Goal: Find specific page/section: Find specific page/section

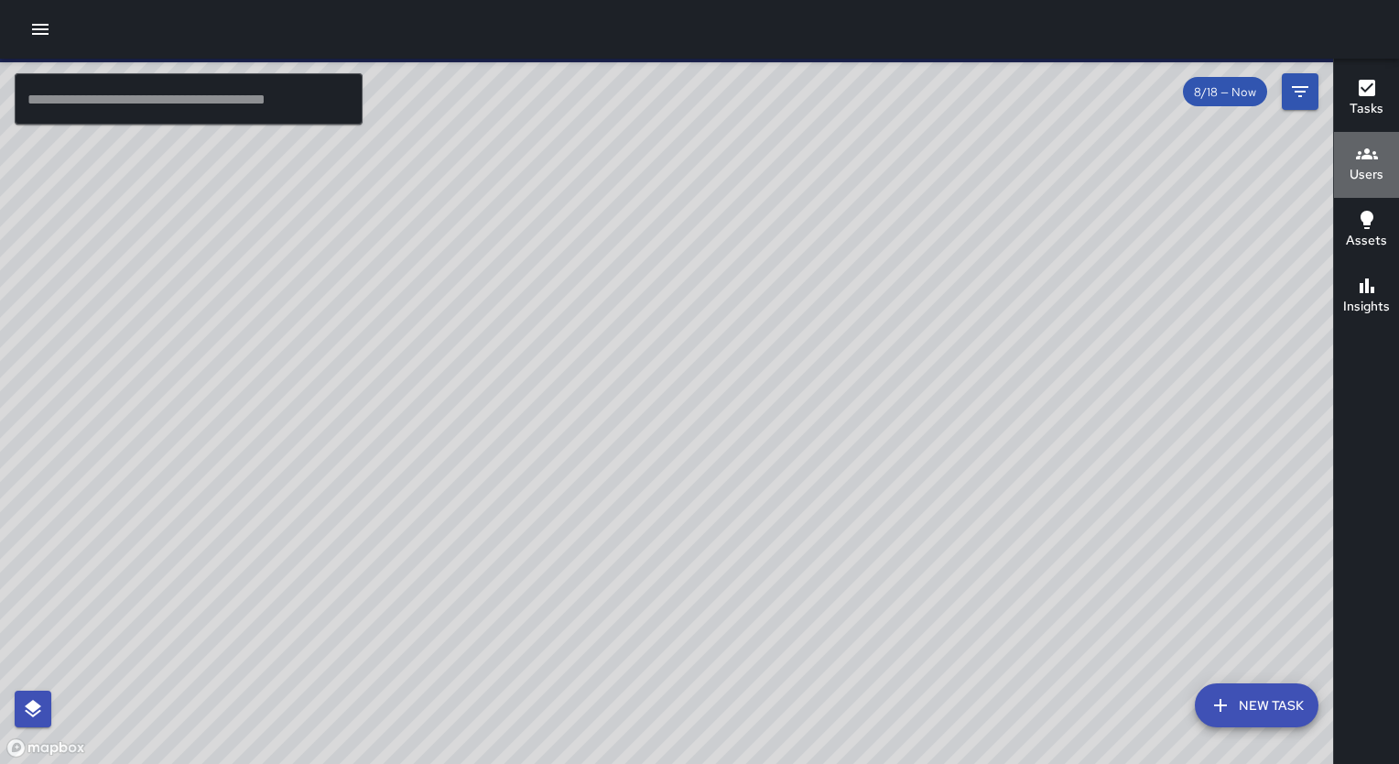
click at [1368, 174] on h6 "Users" at bounding box center [1367, 175] width 34 height 20
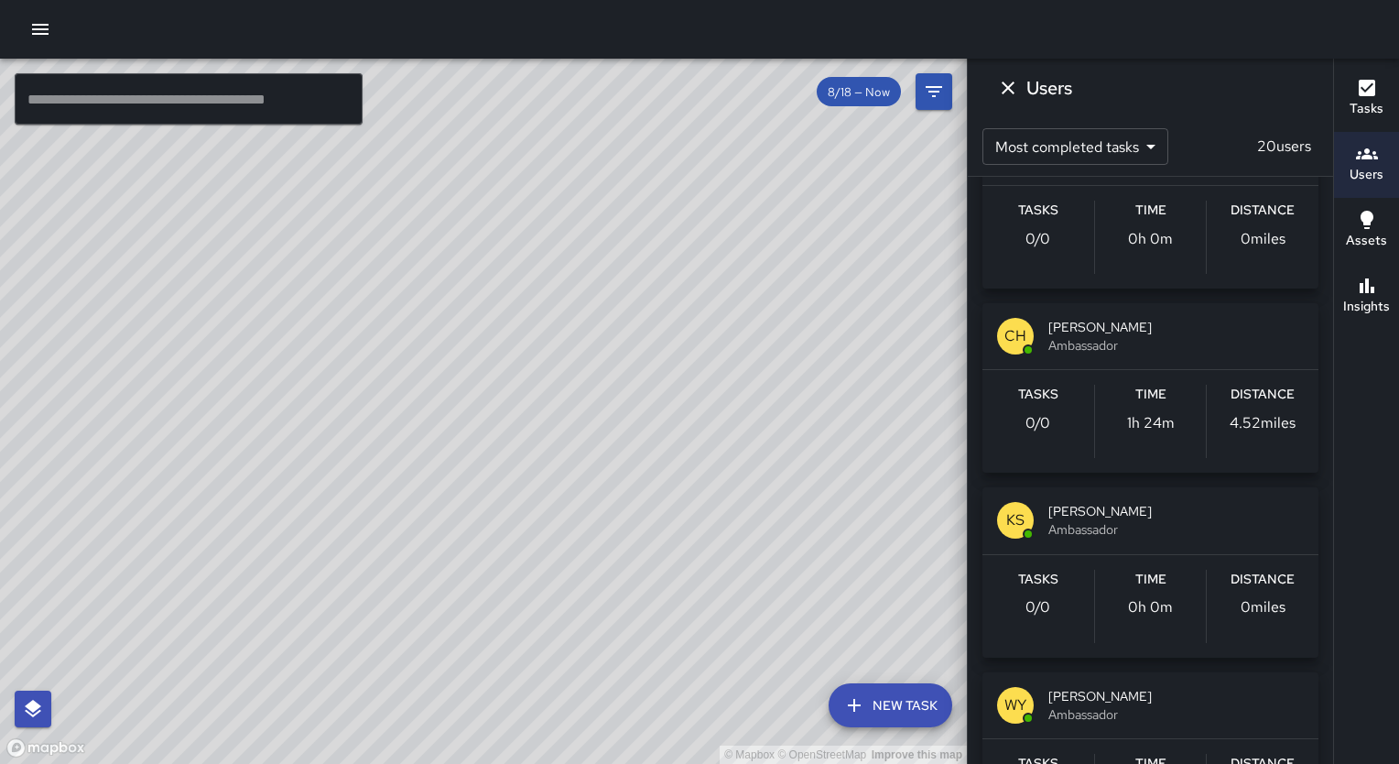
scroll to position [2410, 0]
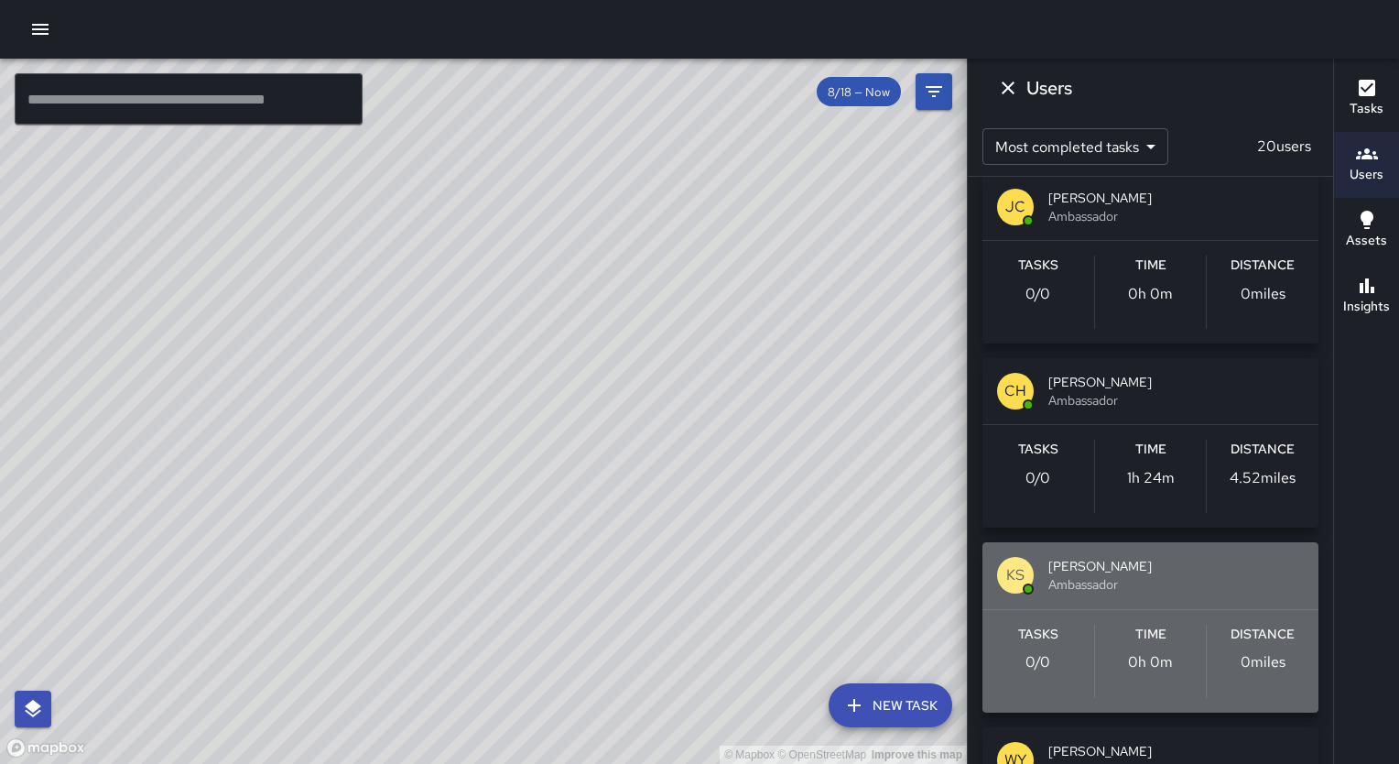
click at [1185, 565] on span "[PERSON_NAME]" at bounding box center [1177, 566] width 256 height 18
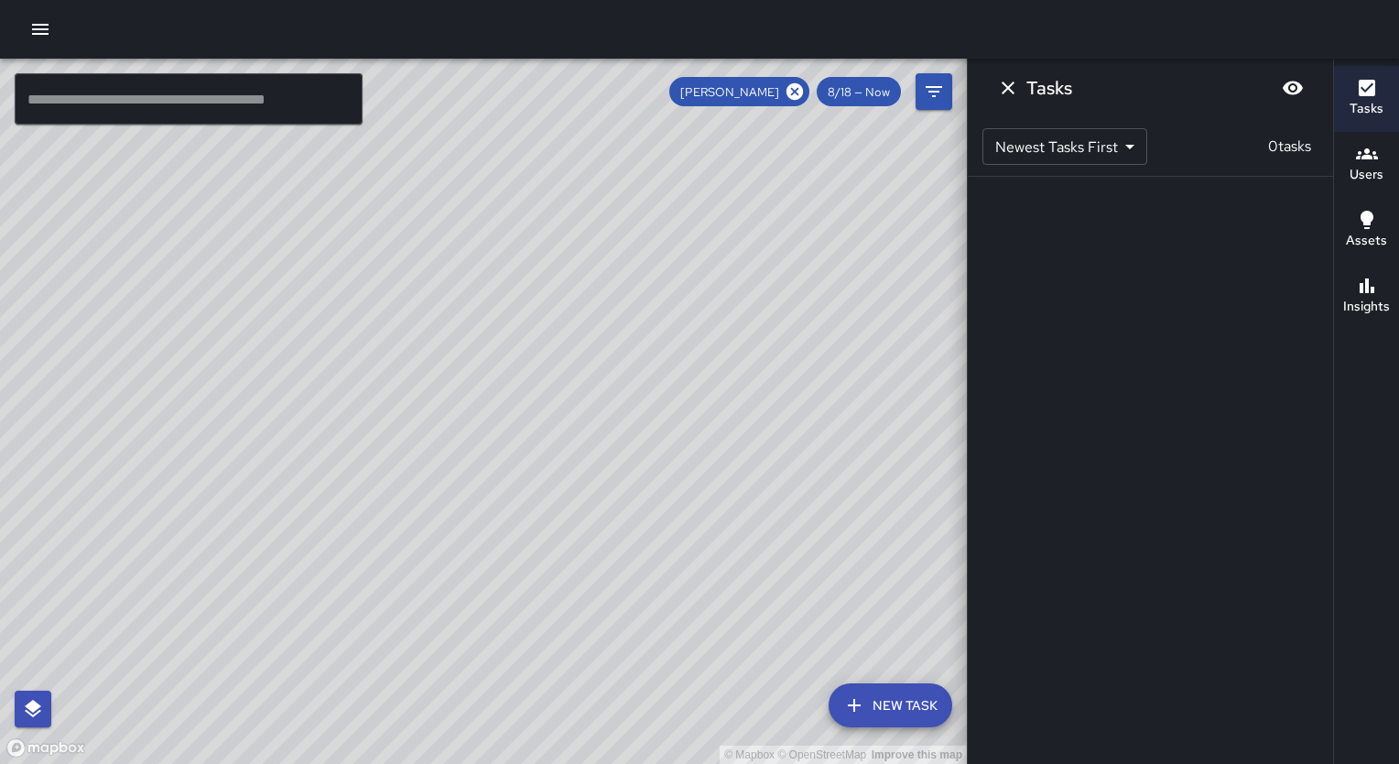
scroll to position [0, 0]
click at [852, 96] on span "8/18 — Now" at bounding box center [859, 92] width 84 height 16
drag, startPoint x: 852, startPoint y: 96, endPoint x: 926, endPoint y: 79, distance: 76.2
click at [926, 79] on div "[PERSON_NAME] 8/18 — Now" at bounding box center [810, 91] width 283 height 37
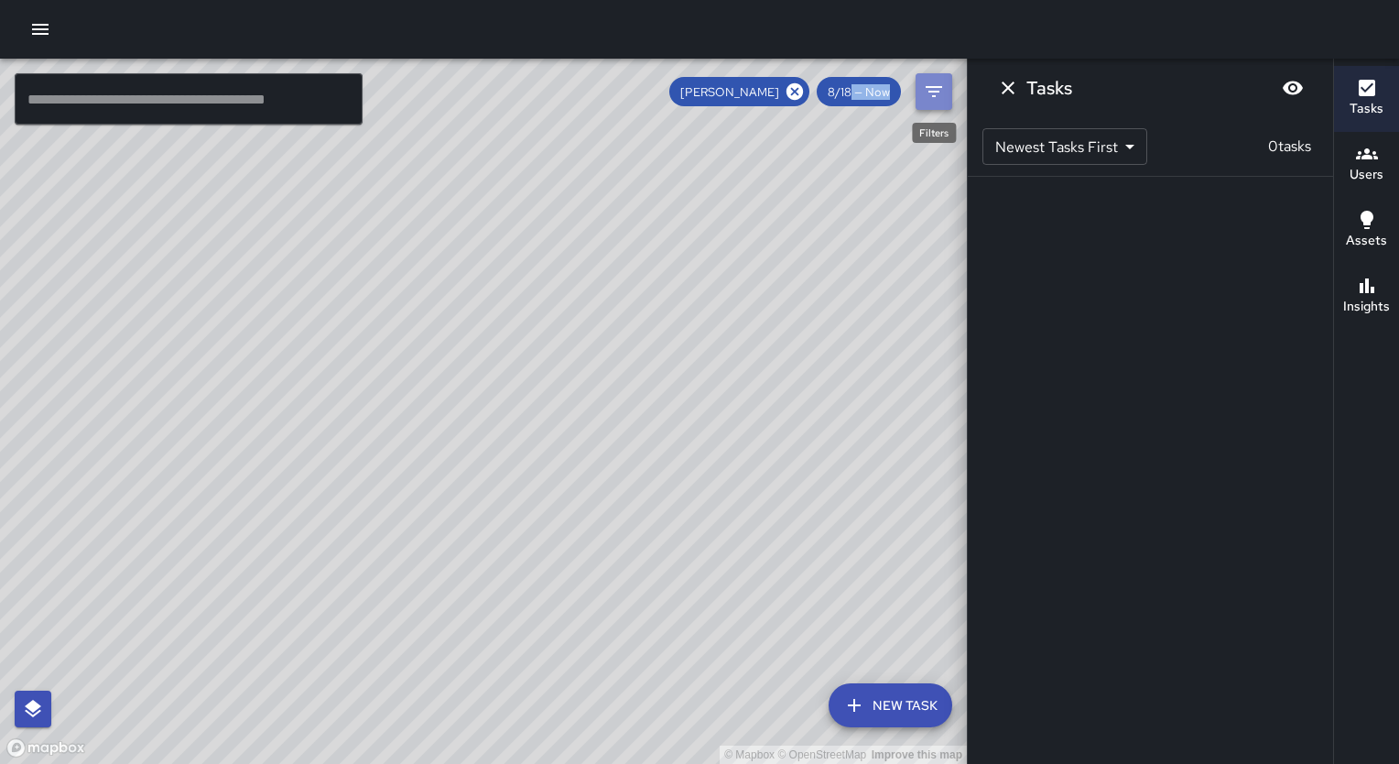
click at [926, 79] on button "Filters" at bounding box center [934, 91] width 37 height 37
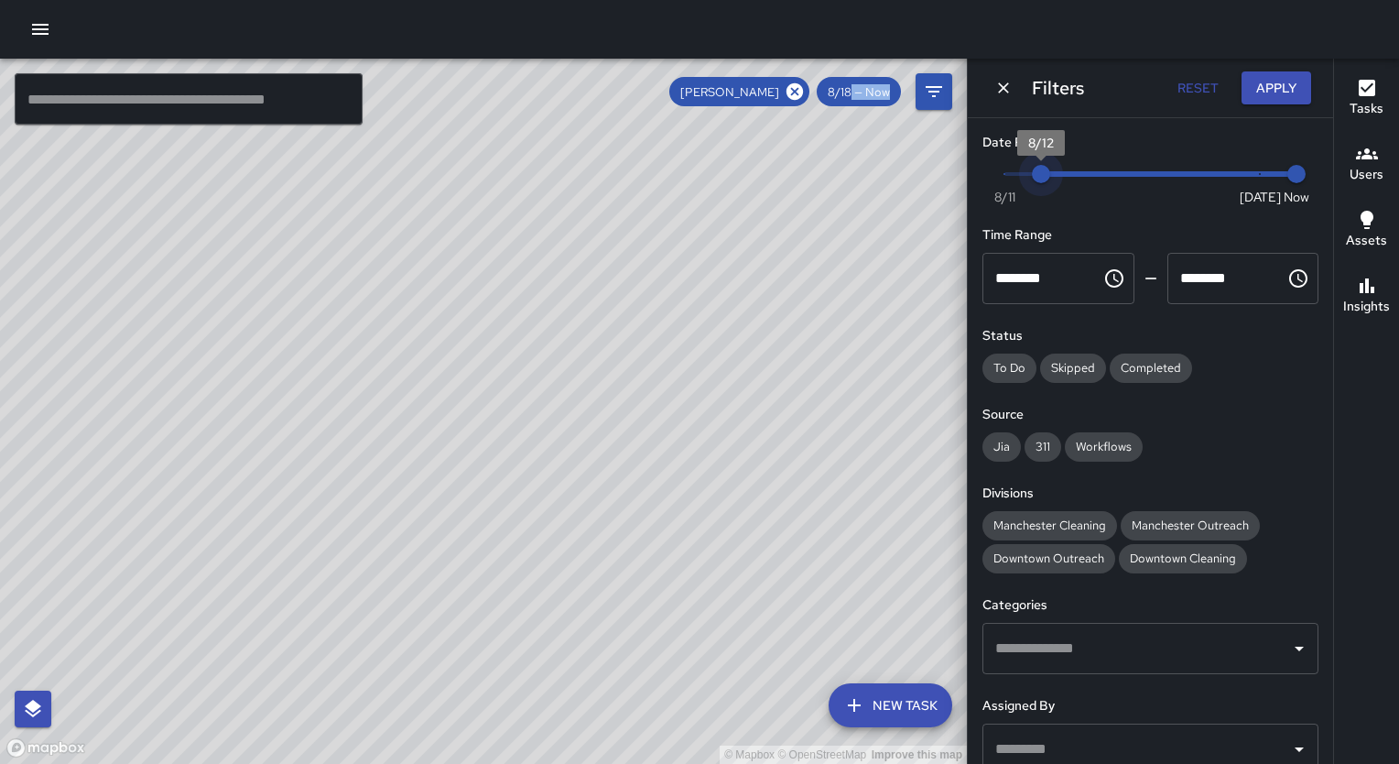
type input "*"
drag, startPoint x: 1253, startPoint y: 173, endPoint x: 976, endPoint y: 181, distance: 276.7
click at [976, 181] on div "Date Range Now [DATE] [DATE] 8:59 am Time Range ******** ​ ******** ​ Status To…" at bounding box center [1150, 441] width 365 height 646
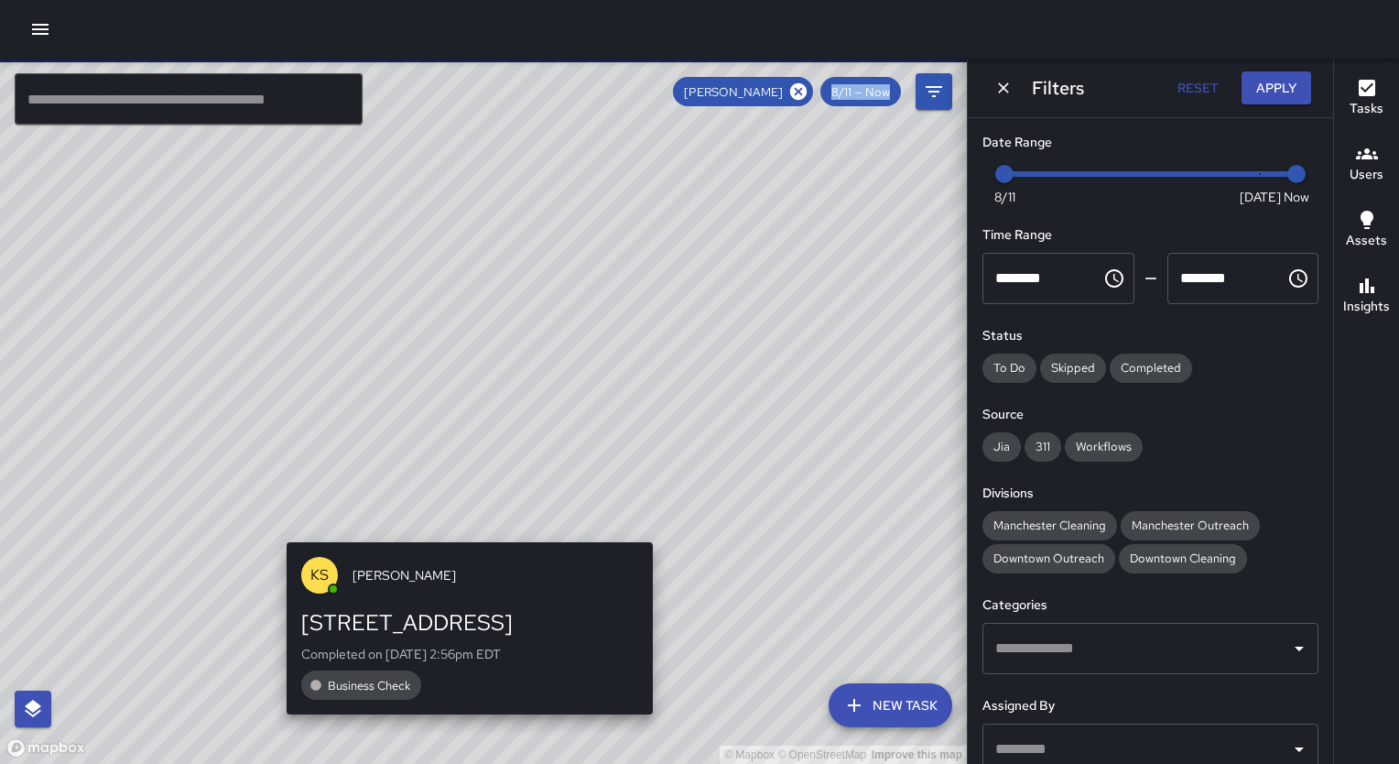
drag, startPoint x: 659, startPoint y: 528, endPoint x: 738, endPoint y: 158, distance: 377.4
click at [738, 158] on div "© Mapbox © OpenStreetMap Improve this map KS [PERSON_NAME] [STREET_ADDRESS] Com…" at bounding box center [483, 411] width 967 height 705
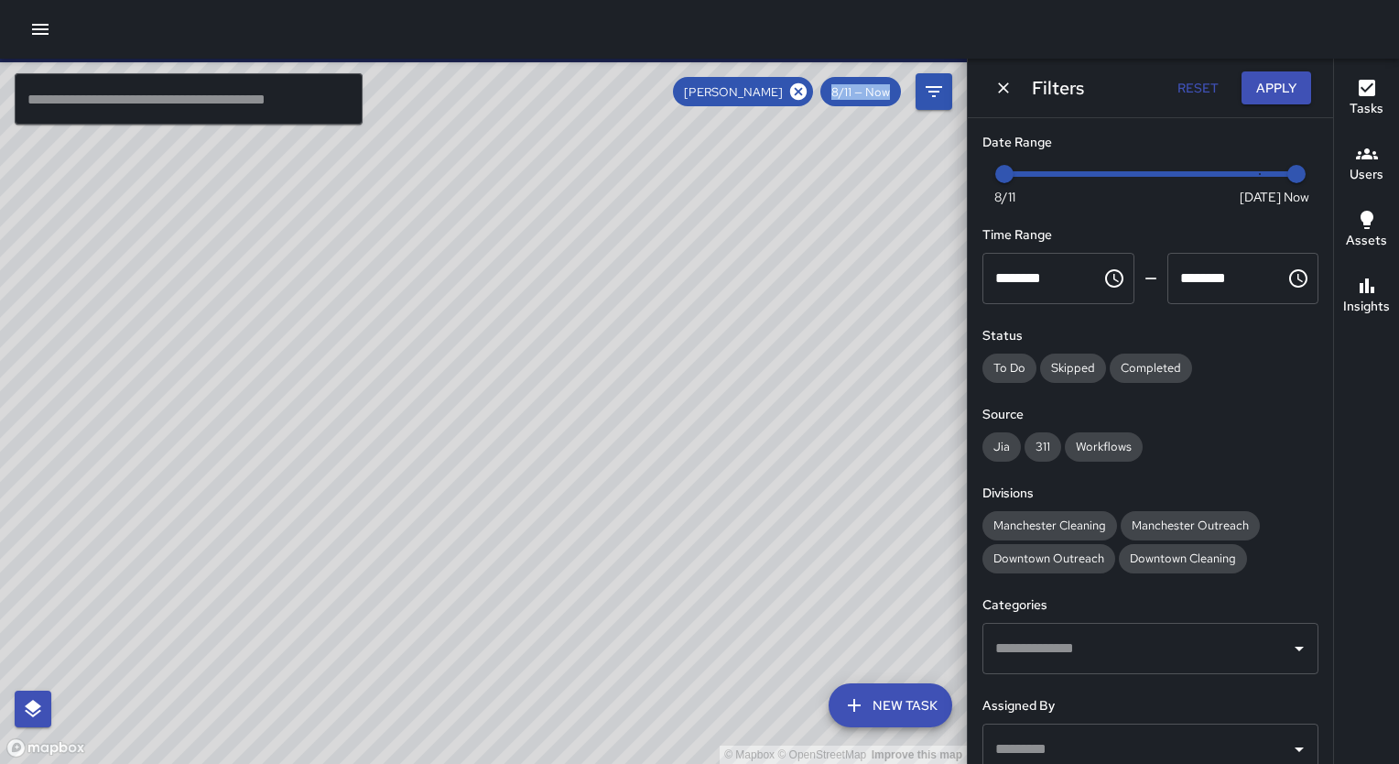
drag, startPoint x: 748, startPoint y: 330, endPoint x: 707, endPoint y: 474, distance: 150.5
click at [707, 474] on div "© Mapbox © OpenStreetMap Improve this map" at bounding box center [483, 411] width 967 height 705
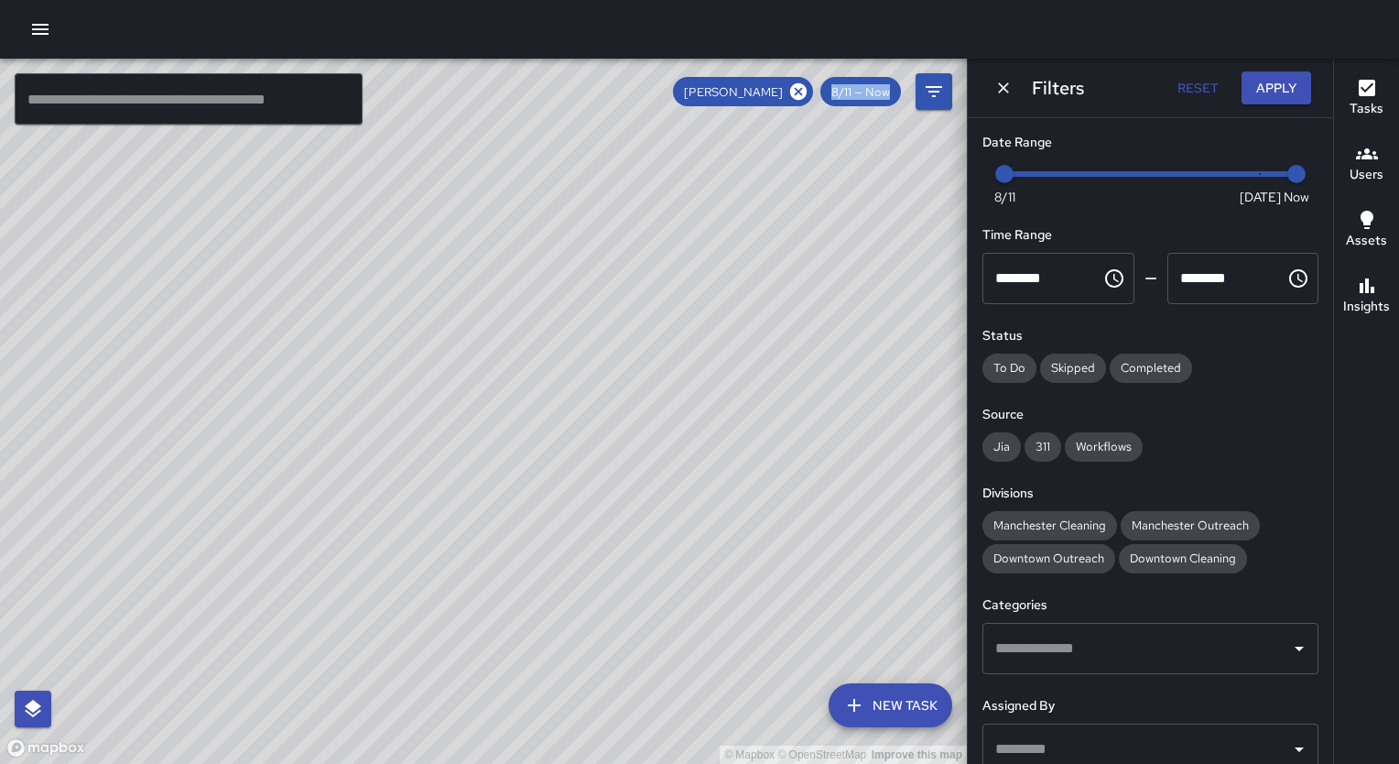
drag, startPoint x: 773, startPoint y: 269, endPoint x: 575, endPoint y: 240, distance: 200.0
click at [575, 240] on div "© Mapbox © OpenStreetMap Improve this map" at bounding box center [483, 411] width 967 height 705
drag, startPoint x: 770, startPoint y: 278, endPoint x: 674, endPoint y: 408, distance: 161.0
click at [674, 408] on div "© Mapbox © OpenStreetMap Improve this map" at bounding box center [483, 411] width 967 height 705
click at [794, 92] on icon at bounding box center [798, 91] width 16 height 16
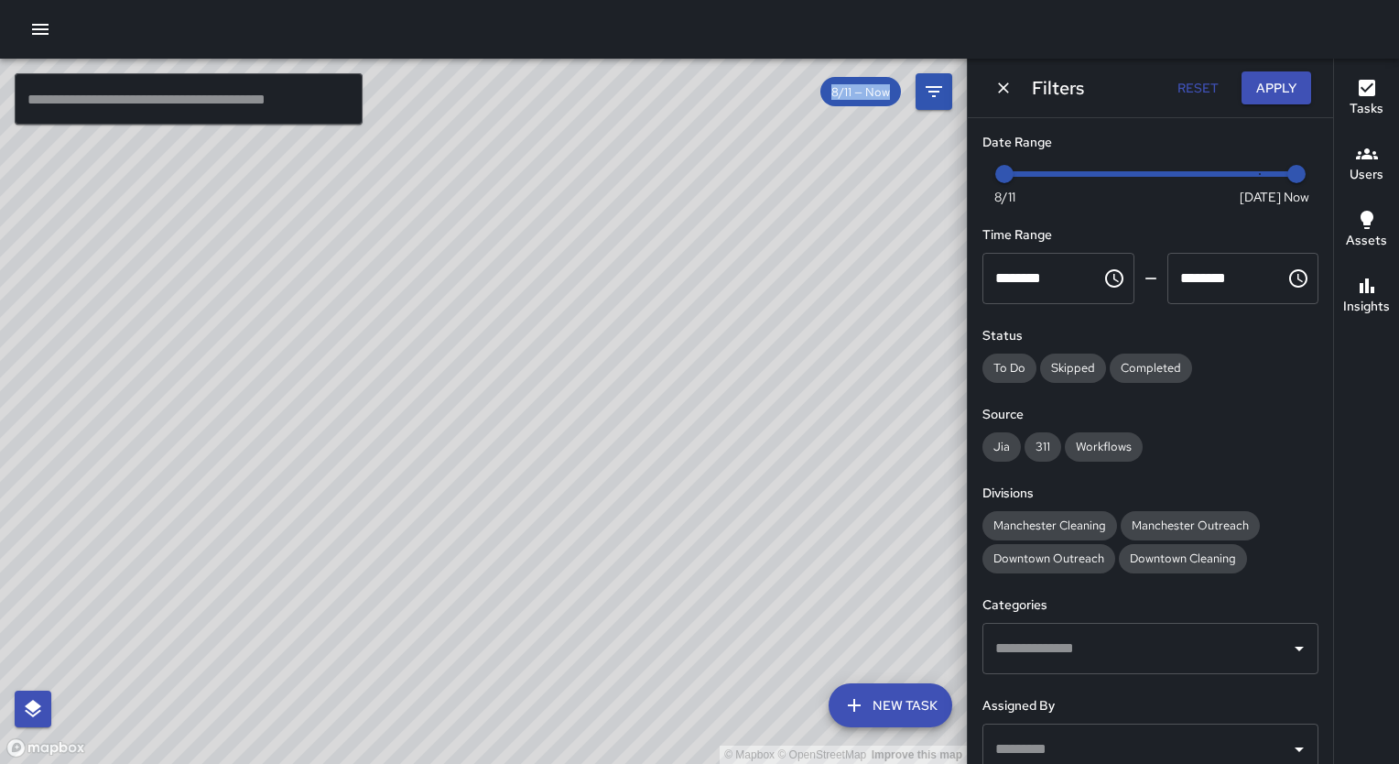
click at [1379, 166] on h6 "Users" at bounding box center [1367, 175] width 34 height 20
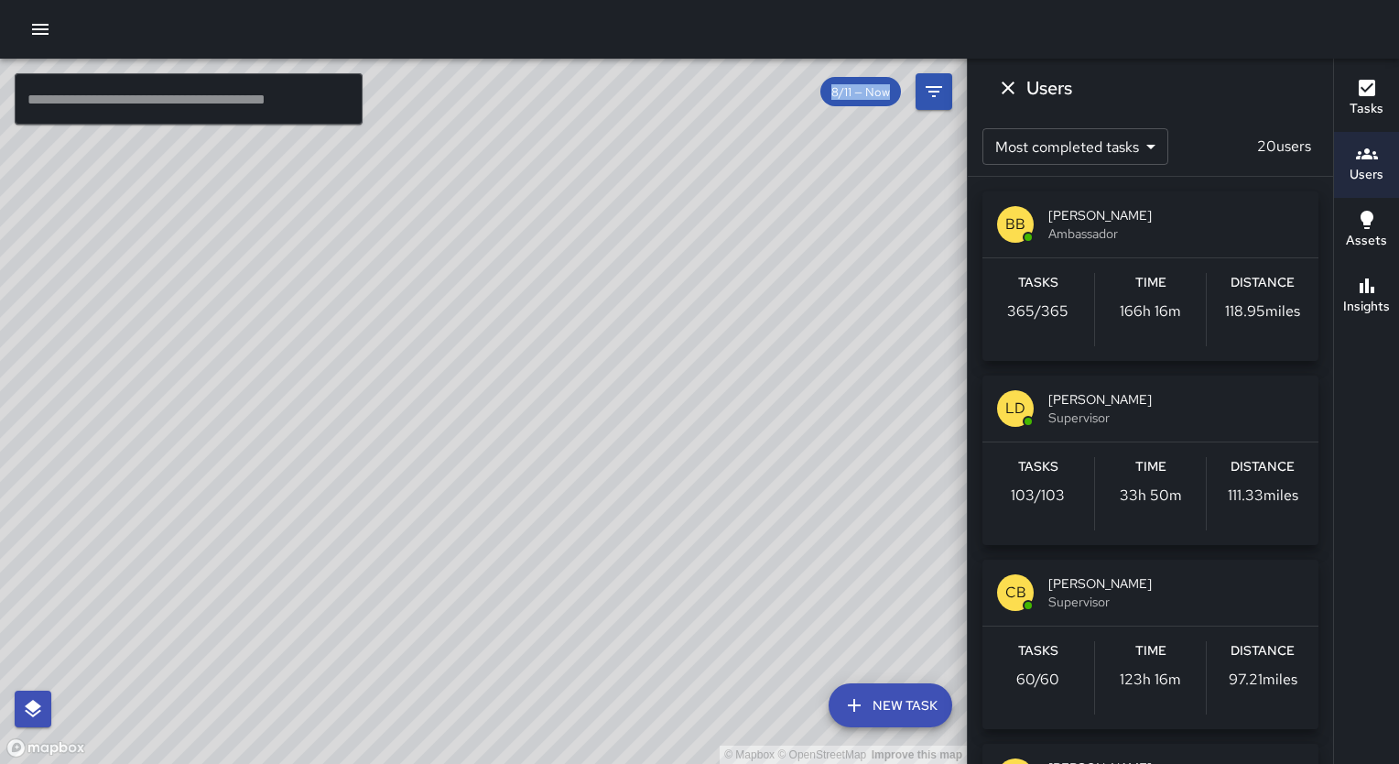
click at [1200, 412] on span "Supervisor" at bounding box center [1177, 417] width 256 height 18
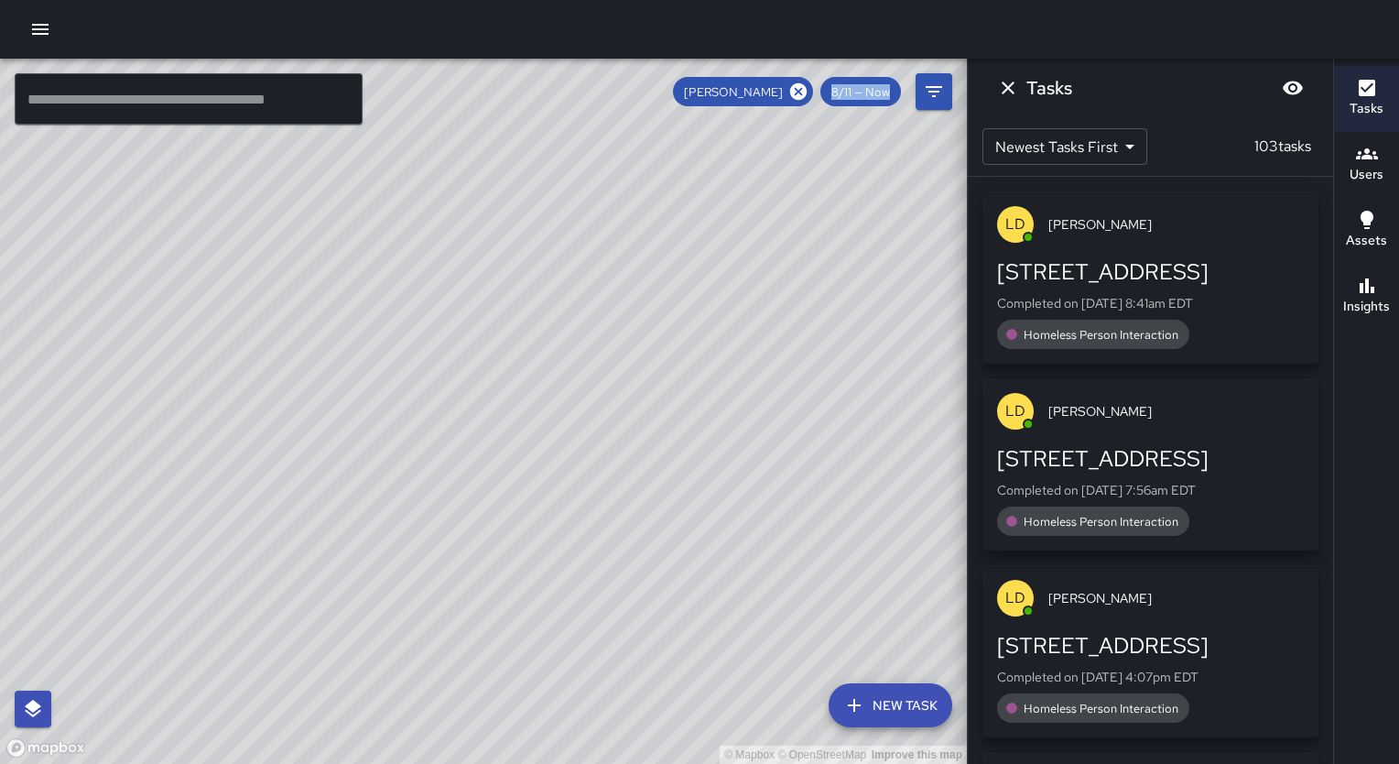
click at [660, 433] on div "© Mapbox © OpenStreetMap Improve this map" at bounding box center [483, 411] width 967 height 705
drag, startPoint x: 666, startPoint y: 309, endPoint x: 502, endPoint y: 548, distance: 289.8
click at [502, 548] on div "© Mapbox © OpenStreetMap Improve this map" at bounding box center [483, 411] width 967 height 705
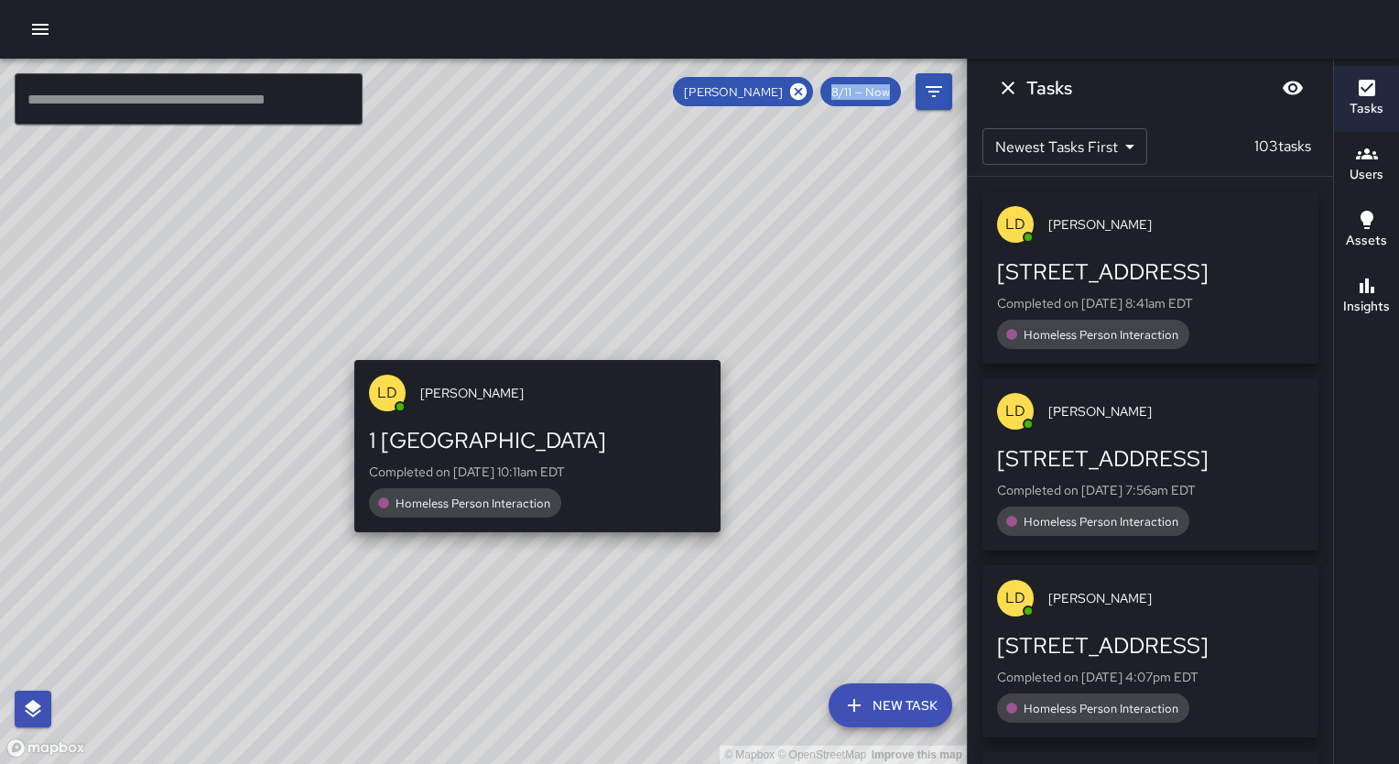
drag, startPoint x: 447, startPoint y: 610, endPoint x: 530, endPoint y: 343, distance: 280.1
click at [530, 343] on div "© Mapbox © OpenStreetMap Improve this map [PERSON_NAME] 1 Downtown Expressway C…" at bounding box center [483, 411] width 967 height 705
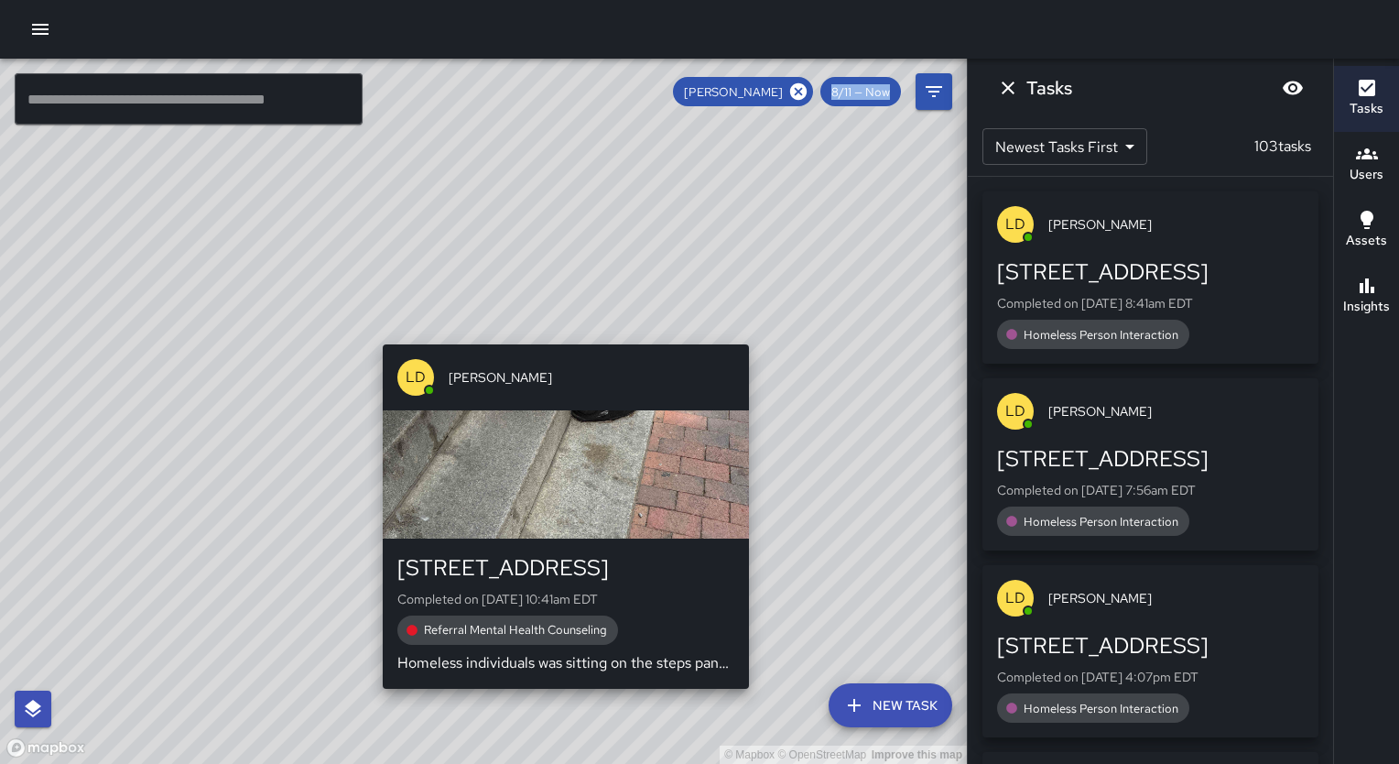
click at [561, 333] on div "© Mapbox © OpenStreetMap Improve this map [PERSON_NAME] [STREET_ADDRESS] Comple…" at bounding box center [483, 411] width 967 height 705
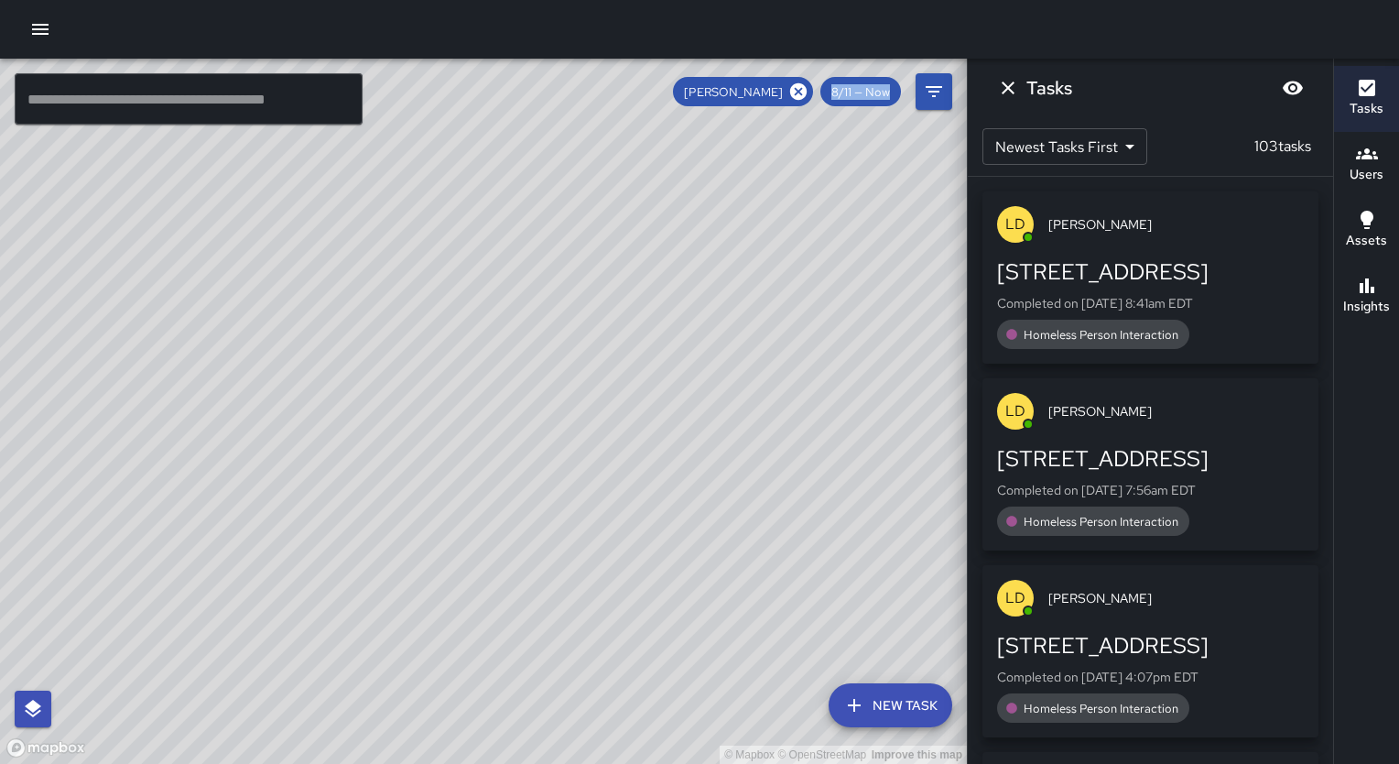
click at [498, 407] on div "© Mapbox © OpenStreetMap Improve this map" at bounding box center [483, 411] width 967 height 705
drag, startPoint x: 498, startPoint y: 407, endPoint x: 528, endPoint y: 284, distance: 126.4
drag, startPoint x: 528, startPoint y: 284, endPoint x: 461, endPoint y: 469, distance: 197.0
click at [461, 469] on div "© Mapbox © OpenStreetMap Improve this map" at bounding box center [483, 411] width 967 height 705
click at [854, 389] on div "© Mapbox © OpenStreetMap Improve this map" at bounding box center [483, 411] width 967 height 705
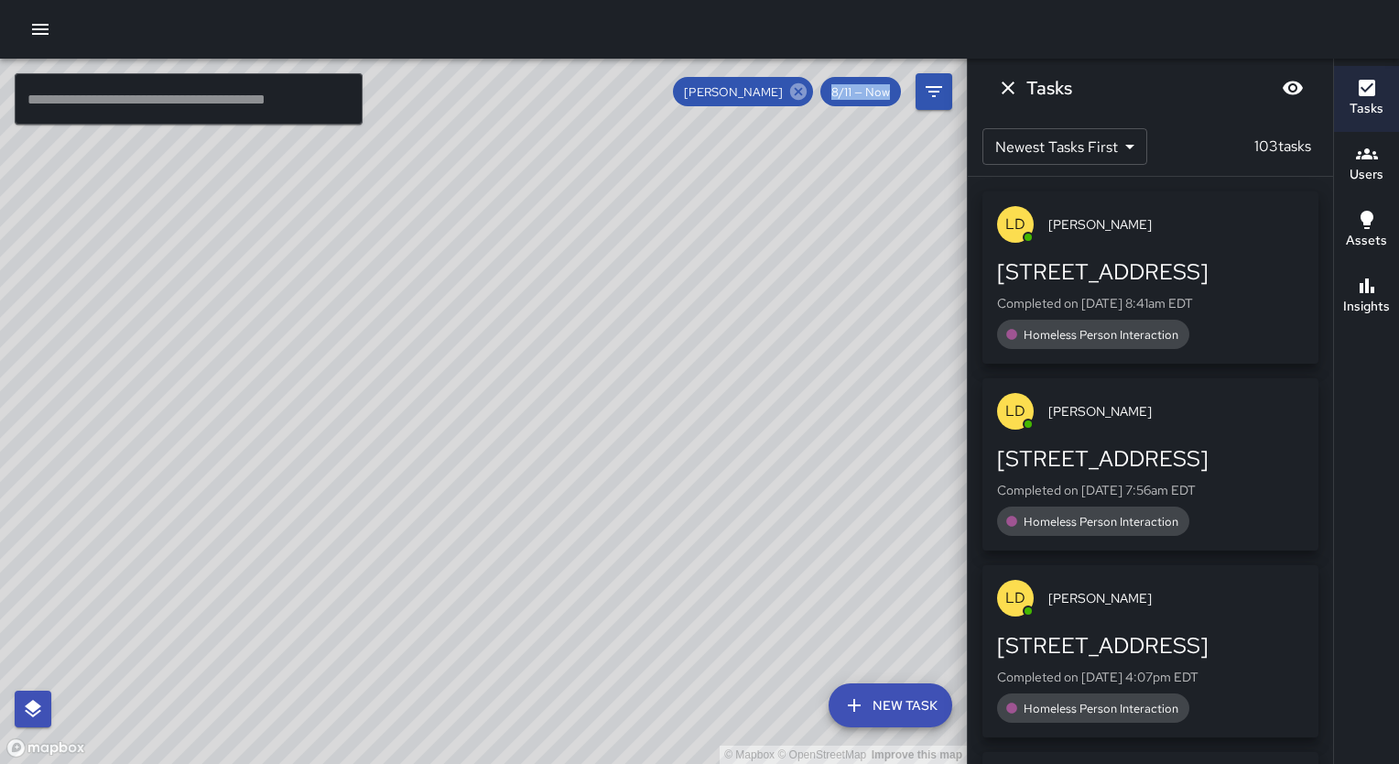
click at [795, 99] on icon at bounding box center [799, 92] width 20 height 20
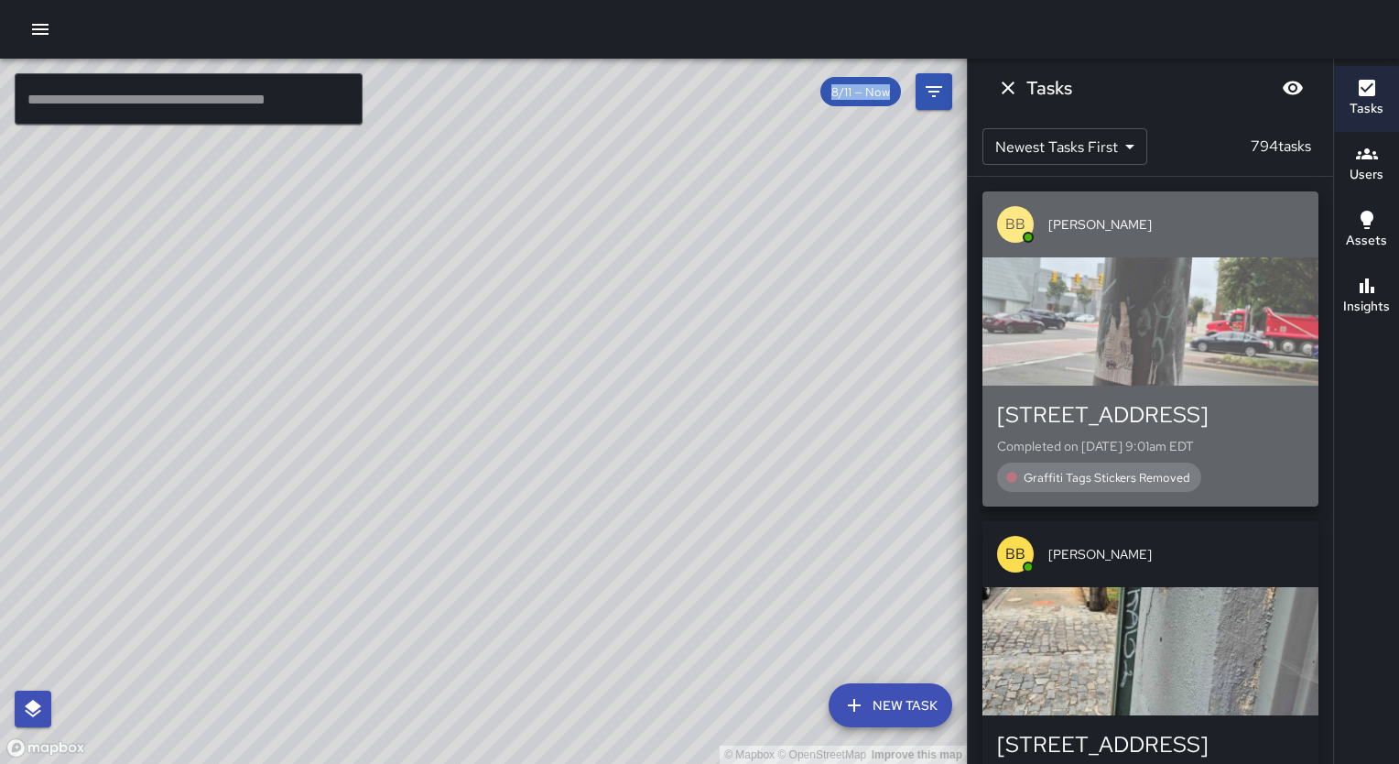
click at [1240, 279] on div "button" at bounding box center [1151, 321] width 336 height 128
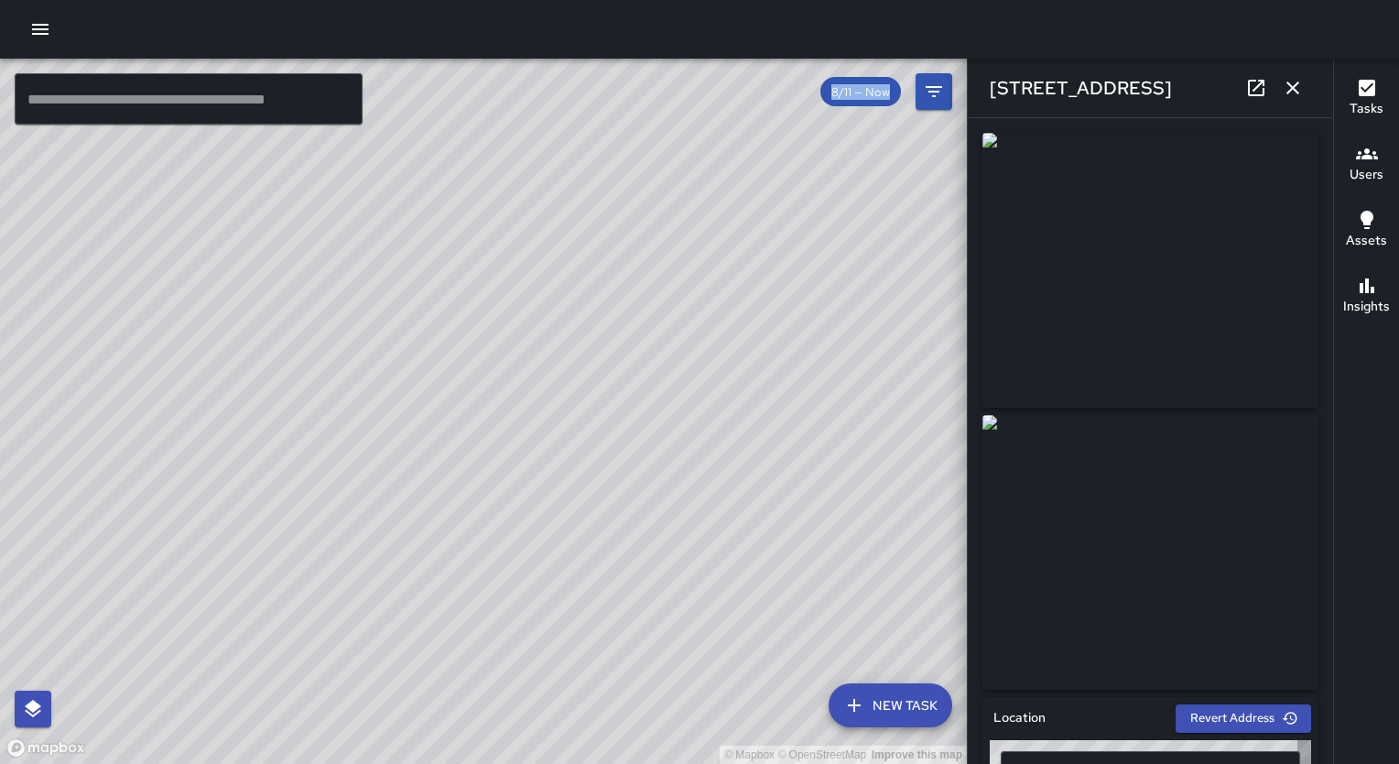
type input "**********"
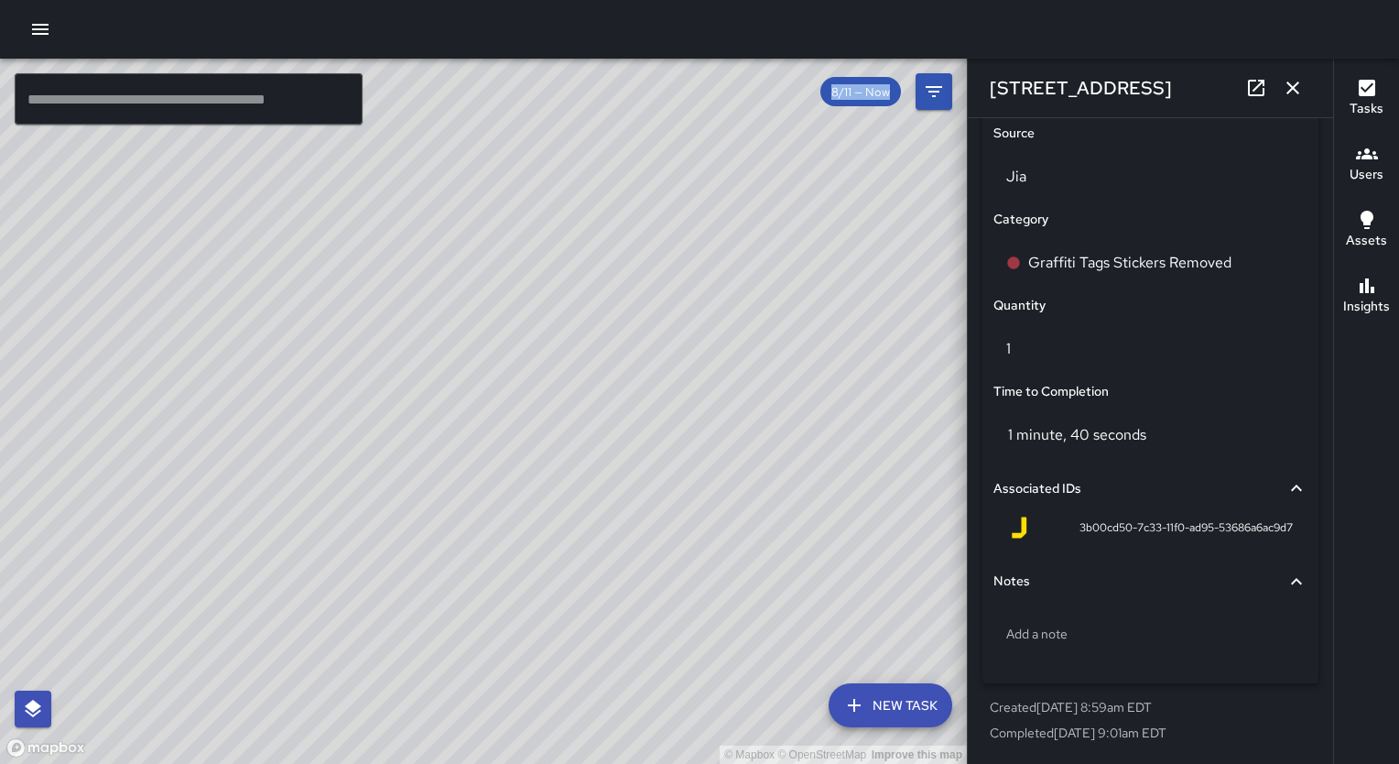
scroll to position [665, 0]
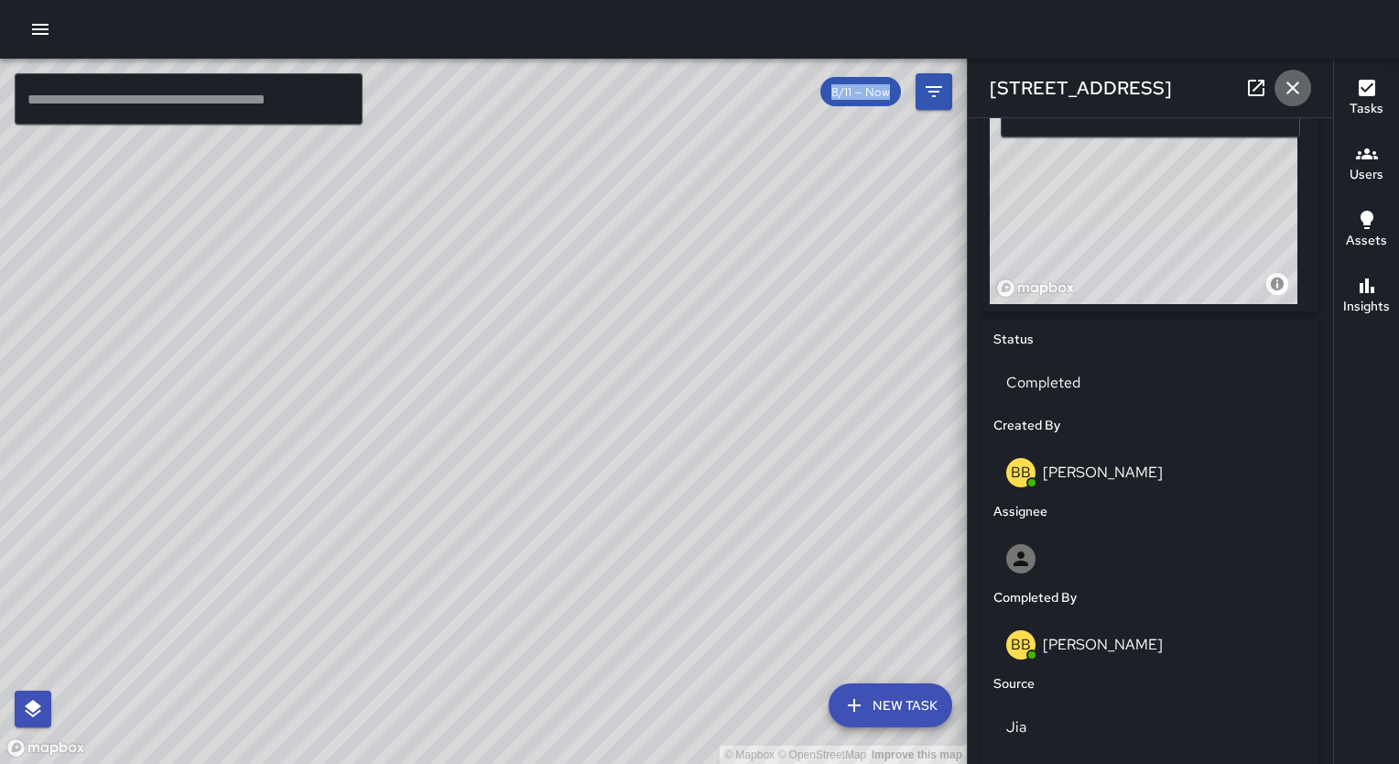
click at [1289, 73] on button "button" at bounding box center [1293, 88] width 37 height 37
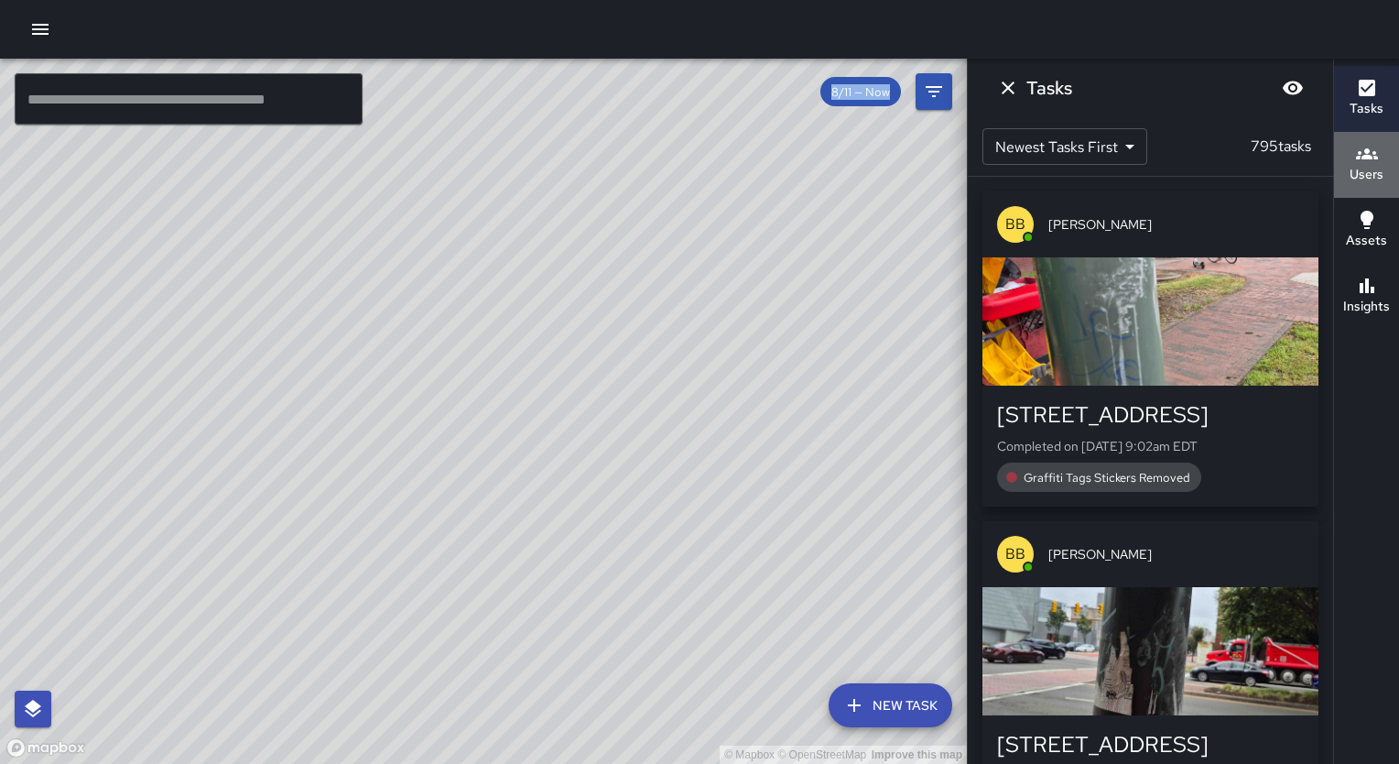
click at [1359, 165] on h6 "Users" at bounding box center [1367, 175] width 34 height 20
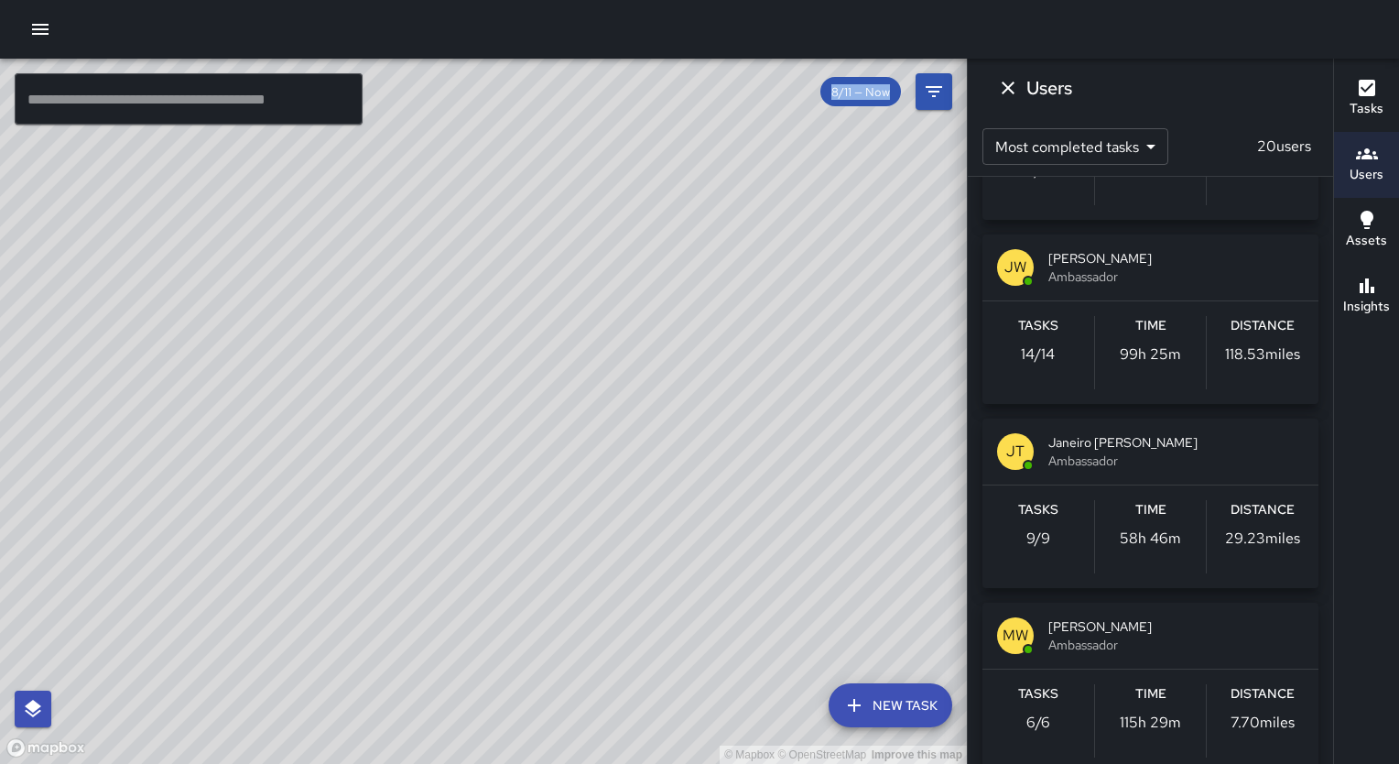
scroll to position [1976, 0]
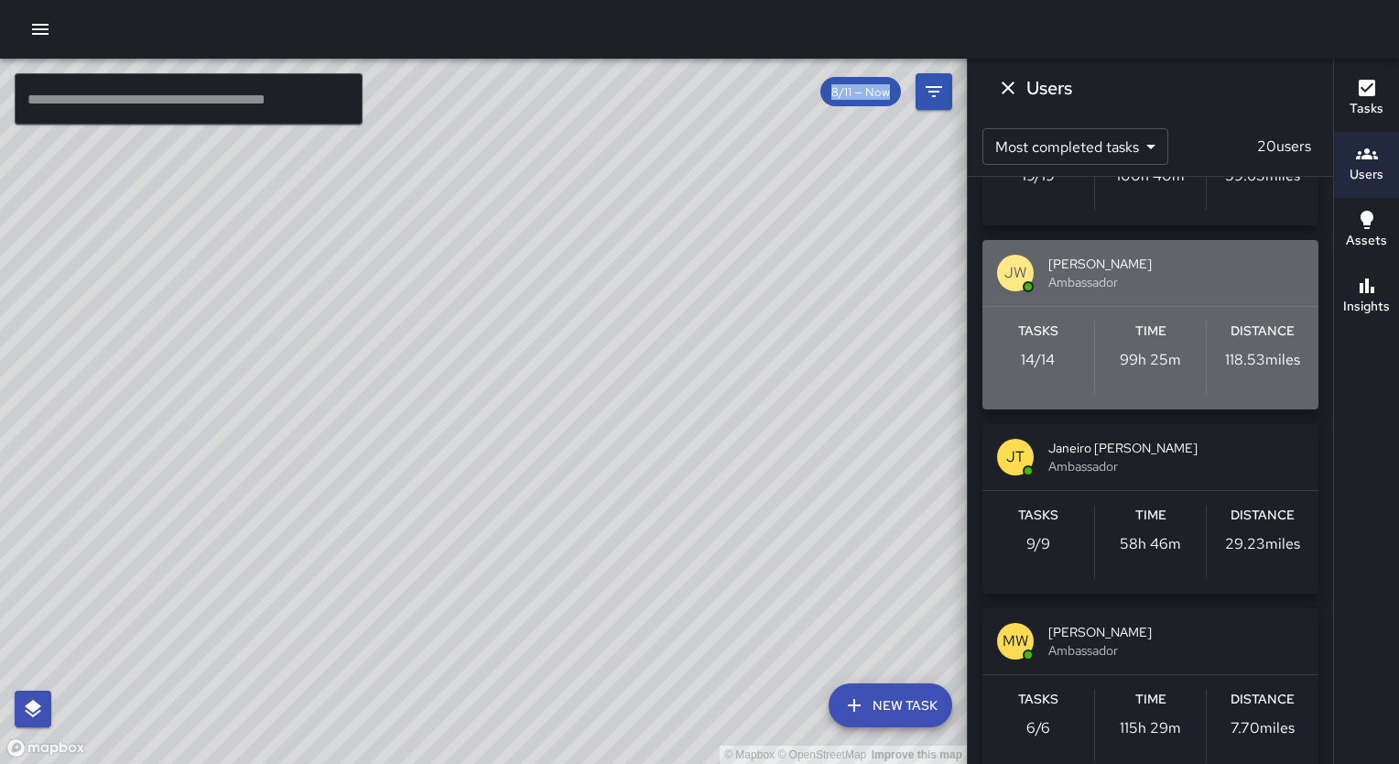
click at [1151, 250] on div "[PERSON_NAME] [PERSON_NAME] Ambassador" at bounding box center [1151, 273] width 336 height 66
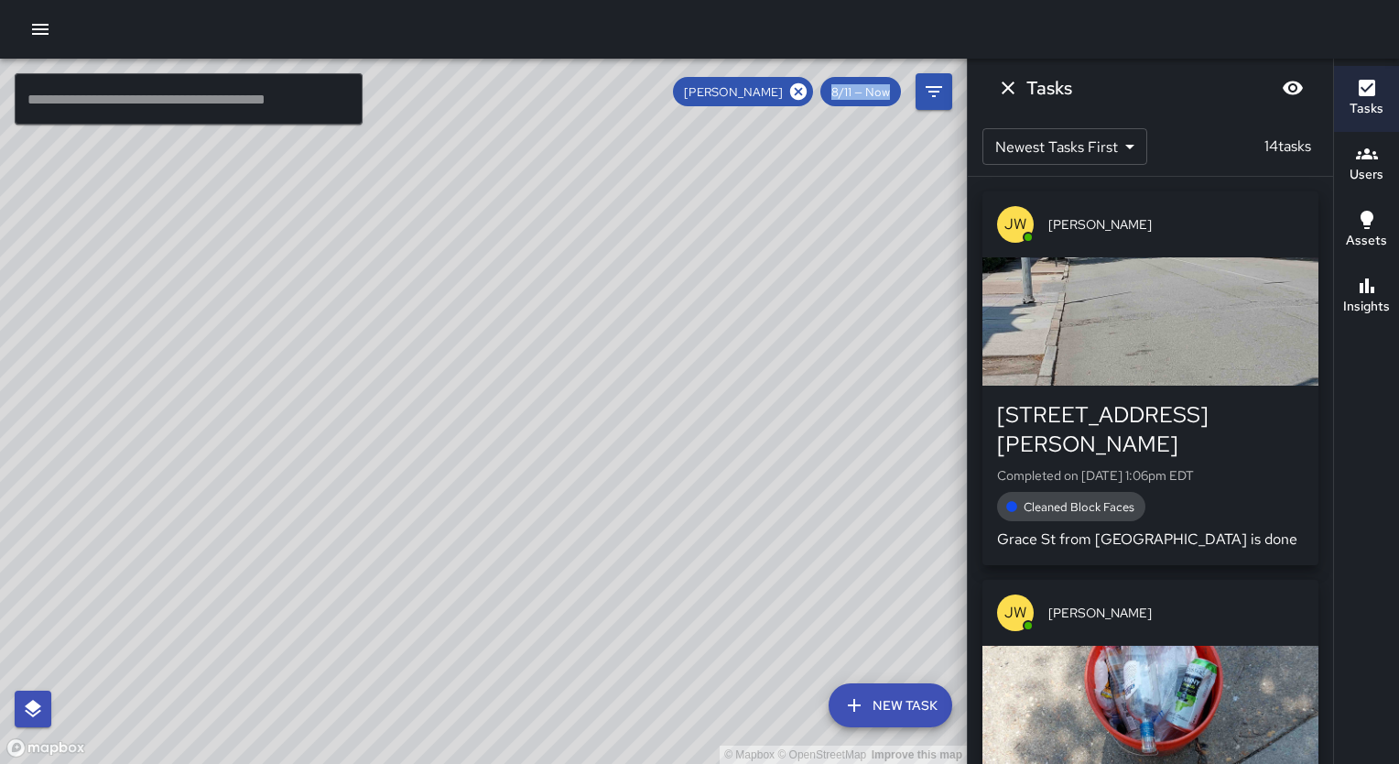
scroll to position [0, 0]
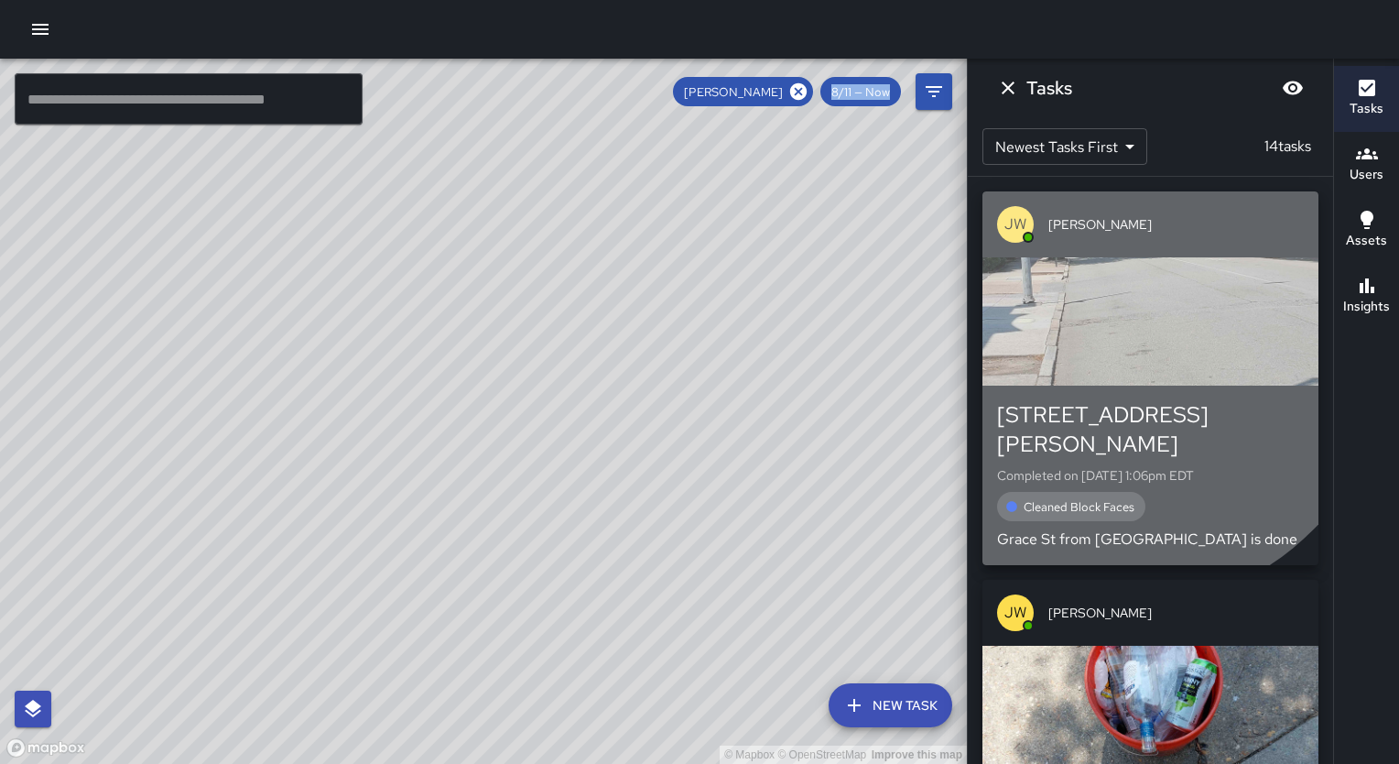
click at [1115, 330] on div "button" at bounding box center [1151, 321] width 336 height 128
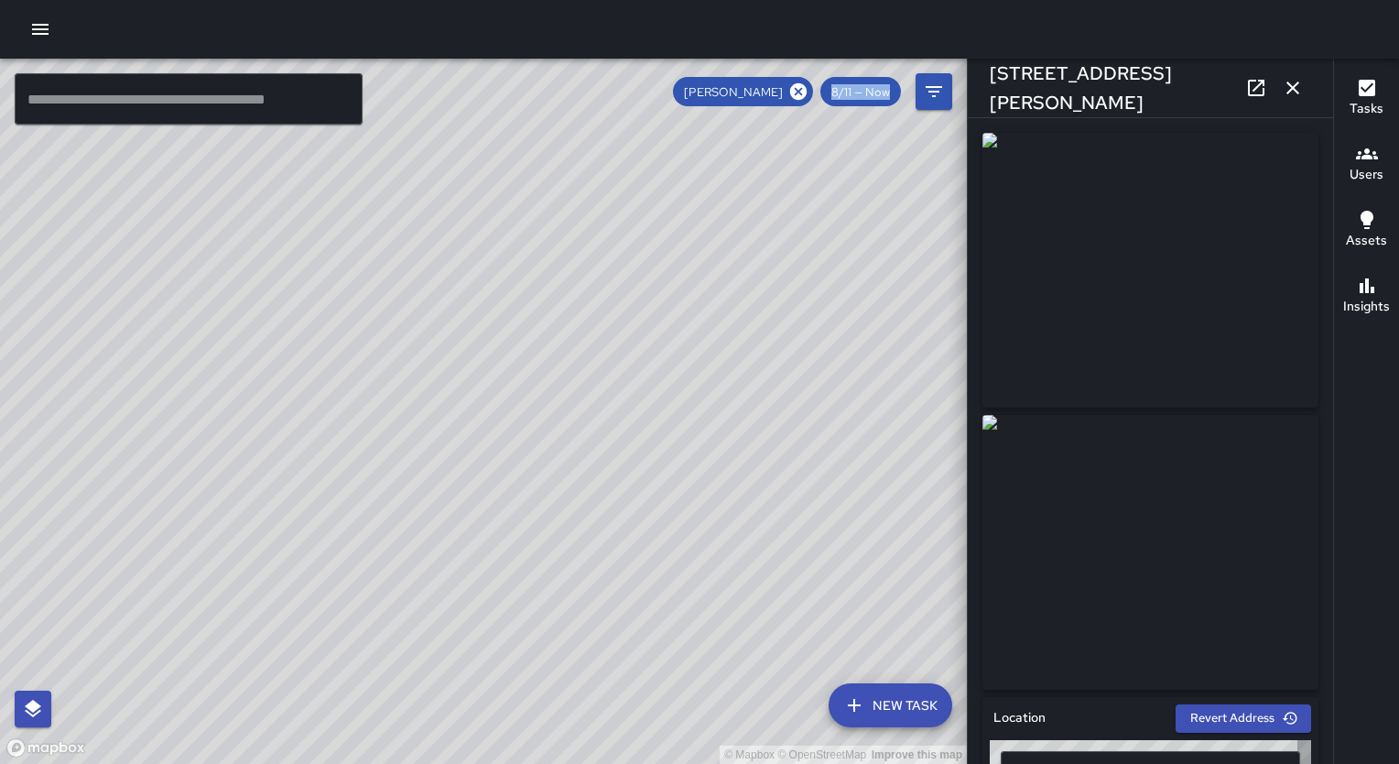
type input "**********"
click at [1296, 96] on icon "button" at bounding box center [1293, 88] width 22 height 22
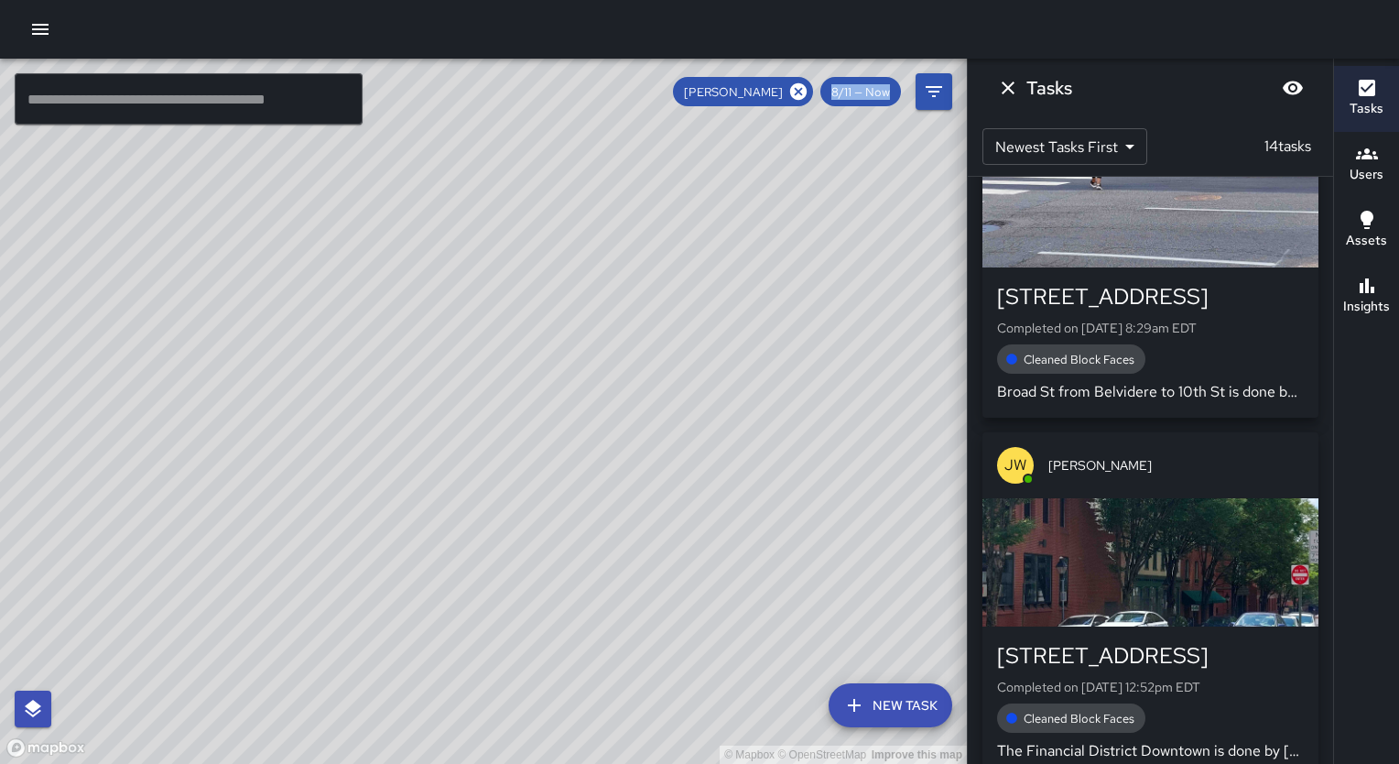
scroll to position [985, 0]
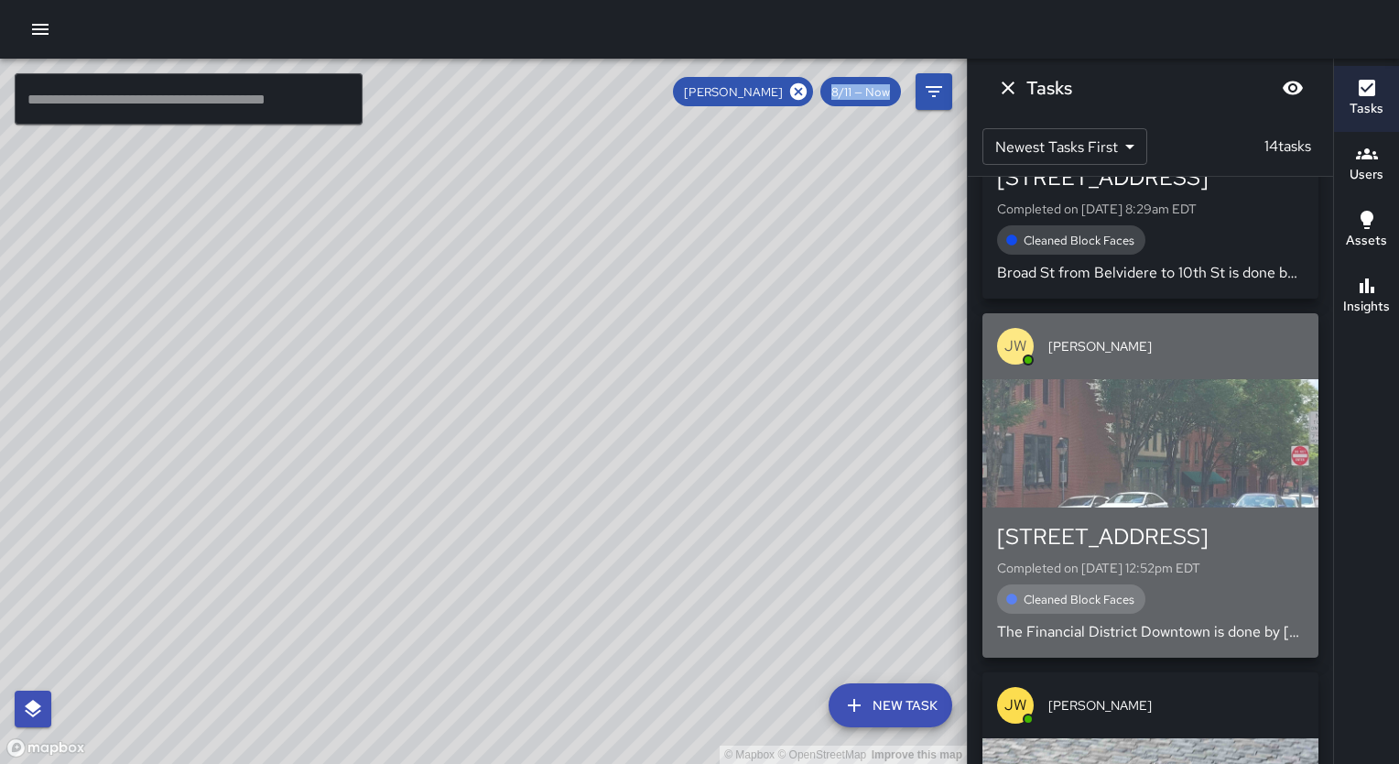
click at [1294, 388] on div "button" at bounding box center [1151, 443] width 336 height 128
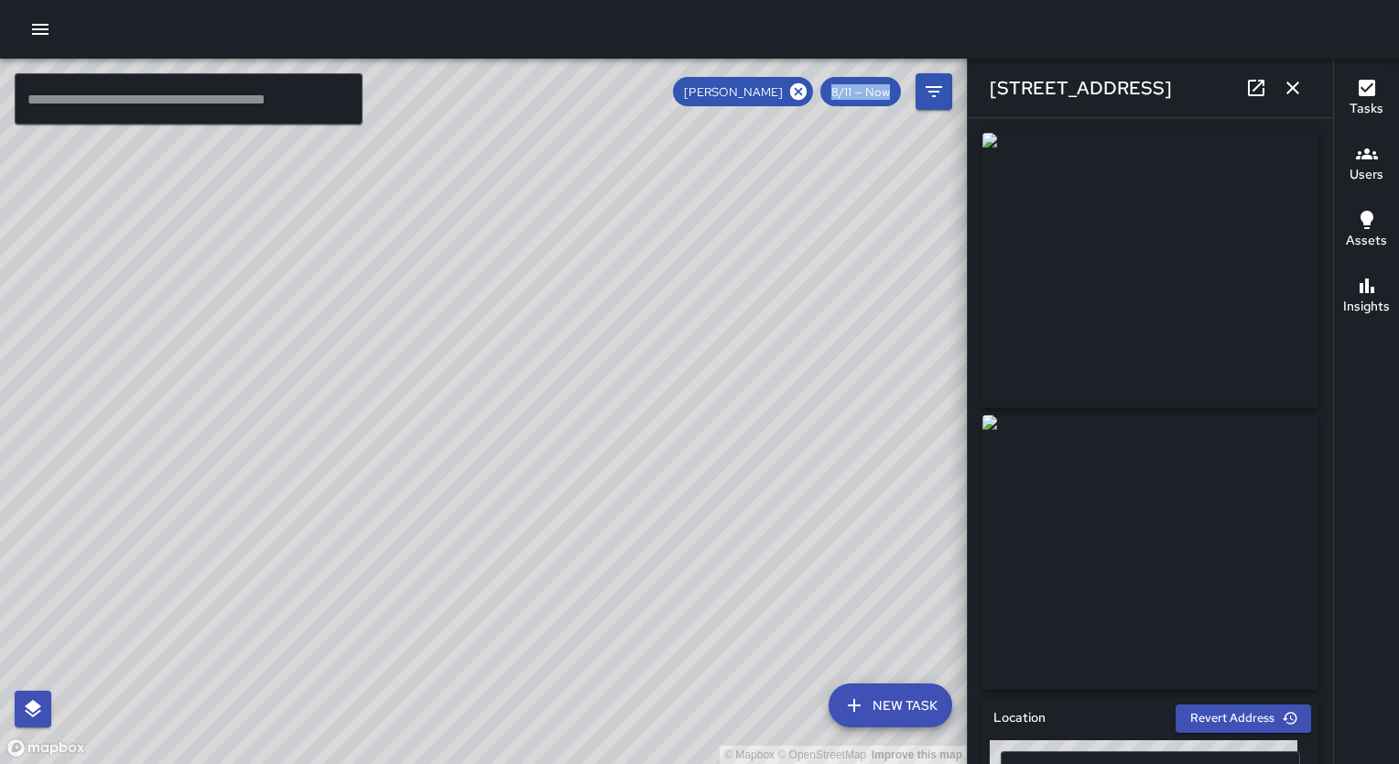
click at [1300, 399] on img at bounding box center [1151, 270] width 336 height 275
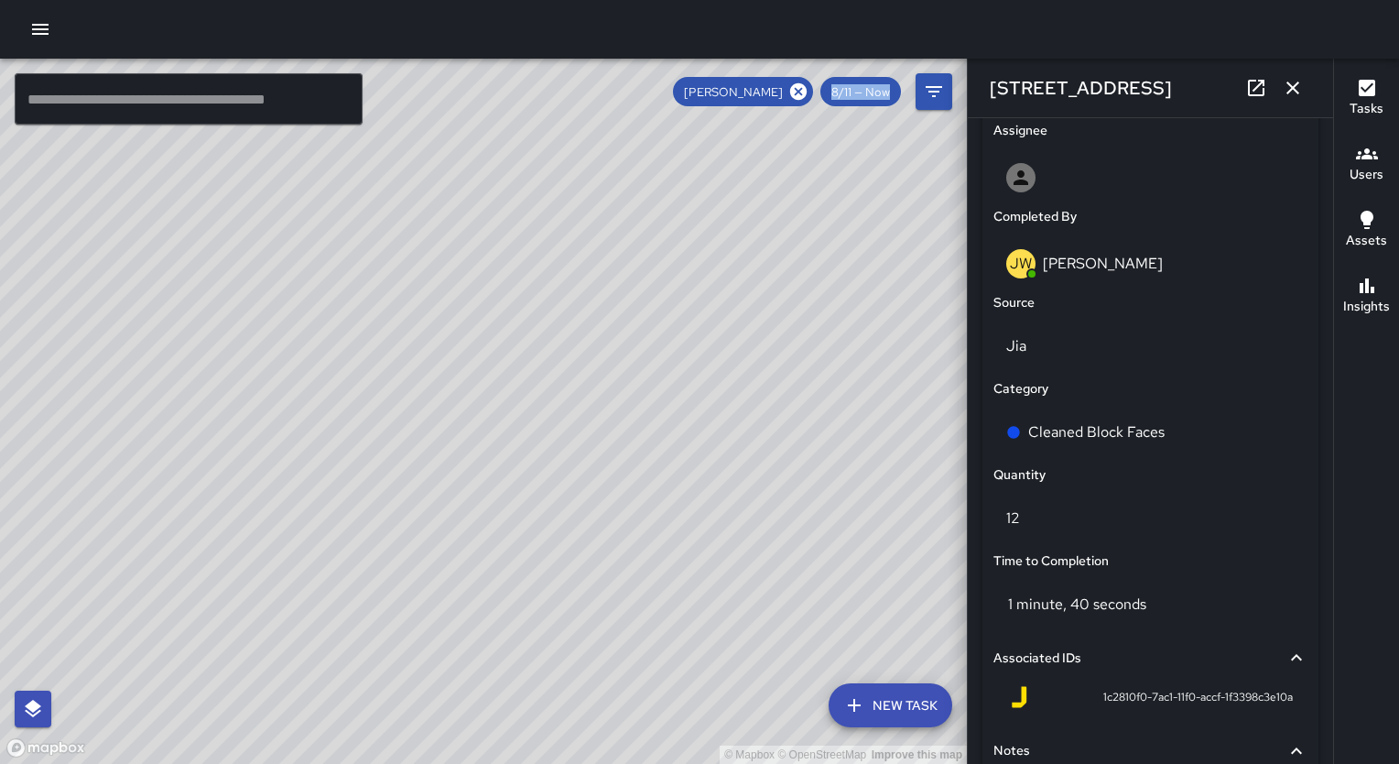
scroll to position [1055, 0]
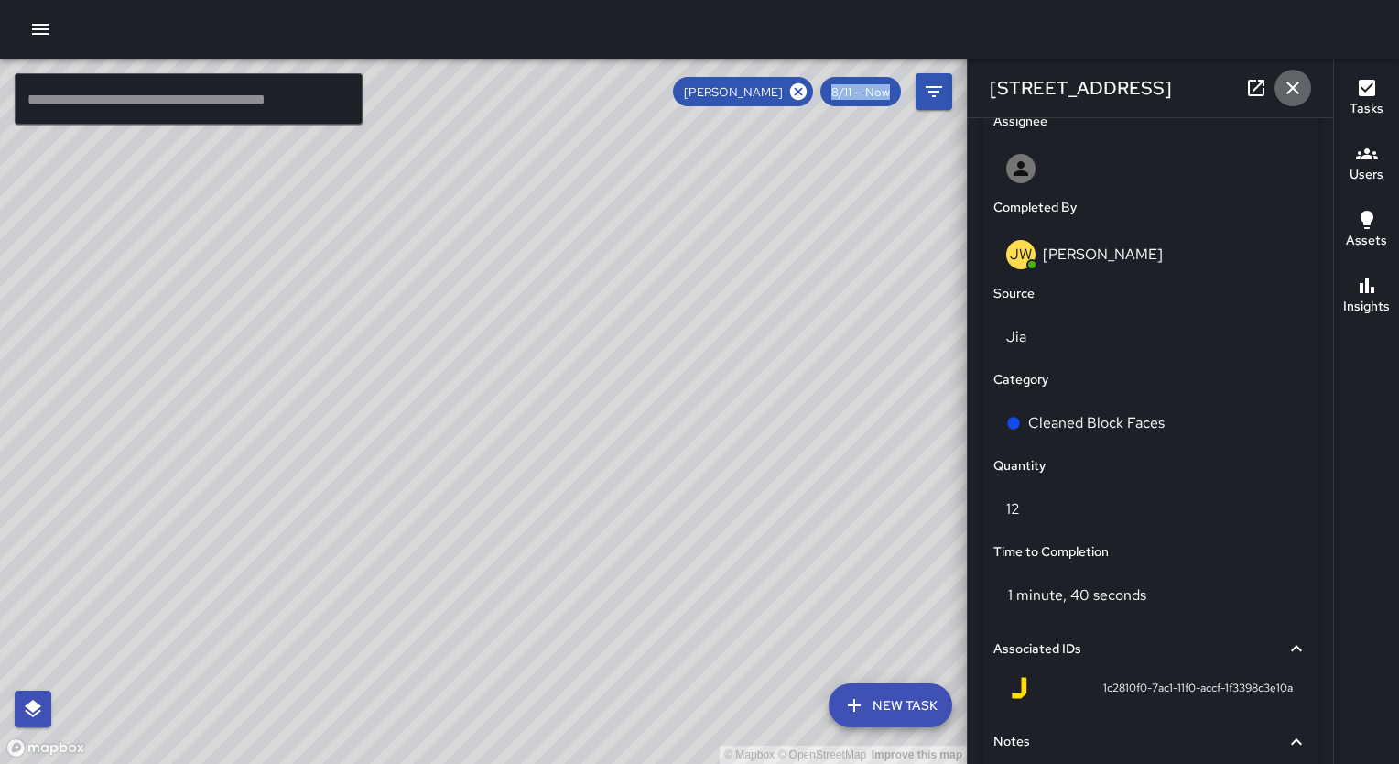
click at [1291, 85] on icon "button" at bounding box center [1293, 88] width 13 height 13
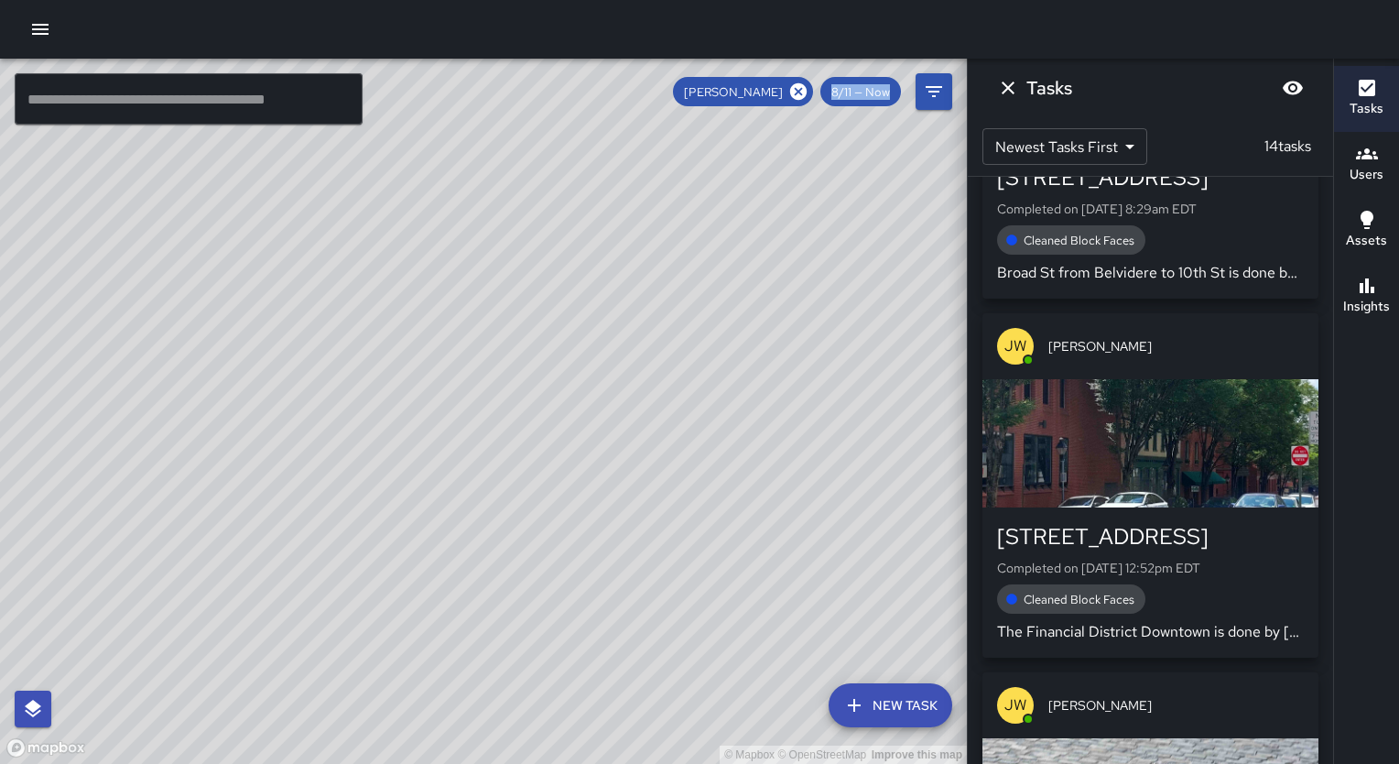
click at [1291, 85] on div "Tasks" at bounding box center [1150, 88] width 365 height 59
